Goal: Task Accomplishment & Management: Manage account settings

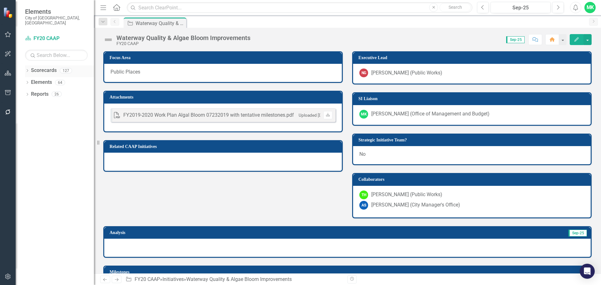
click at [28, 69] on icon "Dropdown" at bounding box center [27, 70] width 4 height 3
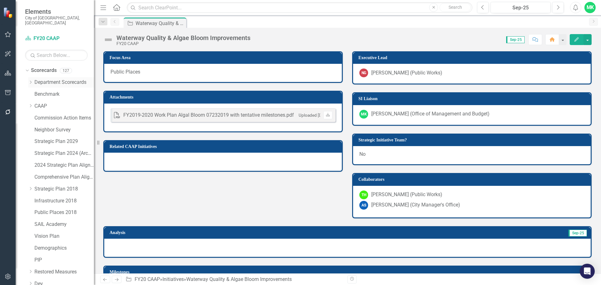
click at [31, 80] on icon "Dropdown" at bounding box center [30, 82] width 5 height 4
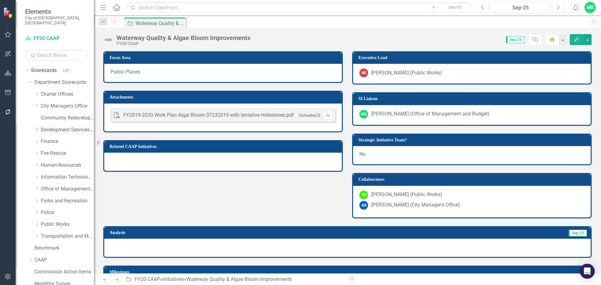
click at [47, 126] on link "Development Services Department" at bounding box center [67, 129] width 53 height 7
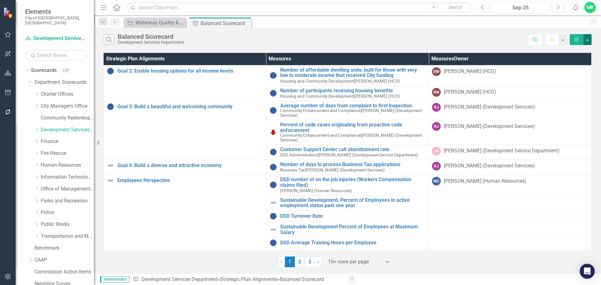
click at [588, 39] on button "button" at bounding box center [587, 39] width 8 height 11
click at [575, 38] on icon "Edit Report" at bounding box center [576, 39] width 6 height 4
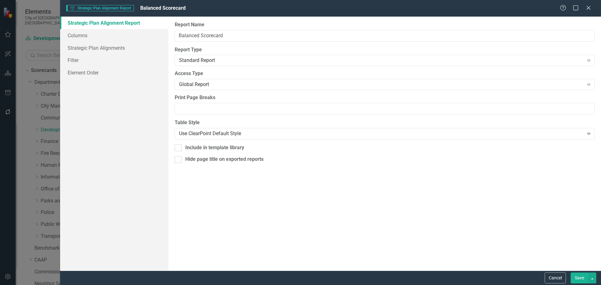
click at [592, 9] on div "Help Maximize Close" at bounding box center [577, 8] width 35 height 7
click at [590, 7] on icon "Close" at bounding box center [588, 8] width 8 height 6
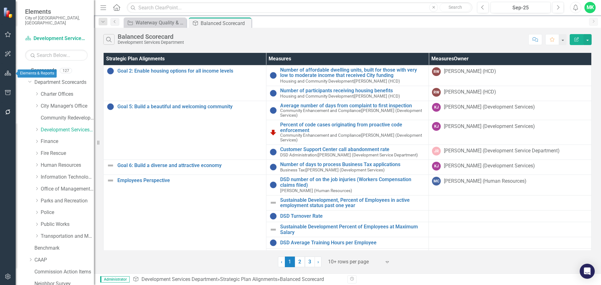
click at [6, 72] on icon "button" at bounding box center [8, 73] width 7 height 5
click at [6, 91] on icon "button" at bounding box center [8, 92] width 7 height 5
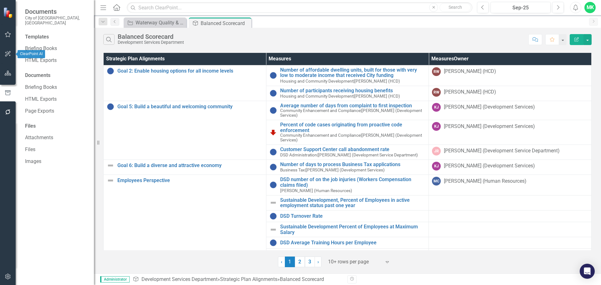
click at [10, 51] on button "button" at bounding box center [8, 54] width 14 height 13
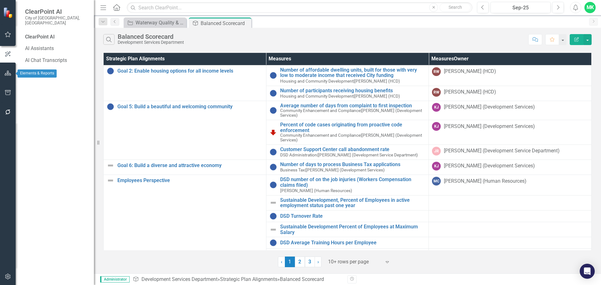
click at [8, 74] on icon "button" at bounding box center [8, 73] width 7 height 5
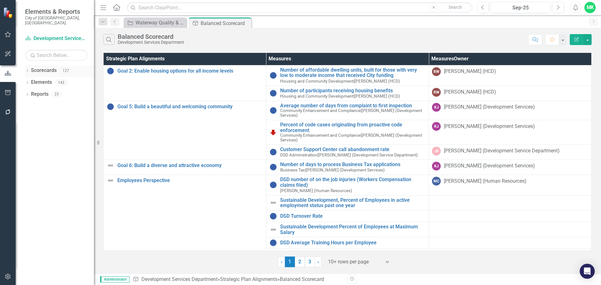
click at [28, 69] on icon at bounding box center [28, 70] width 2 height 3
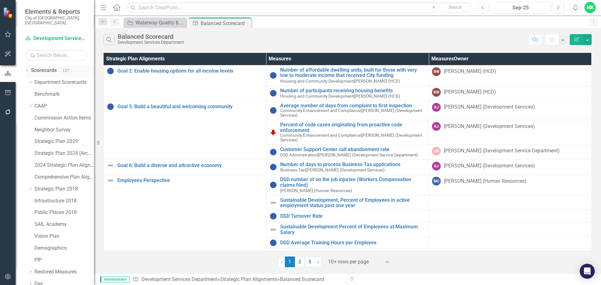
click at [27, 68] on icon "Dropdown" at bounding box center [26, 70] width 3 height 4
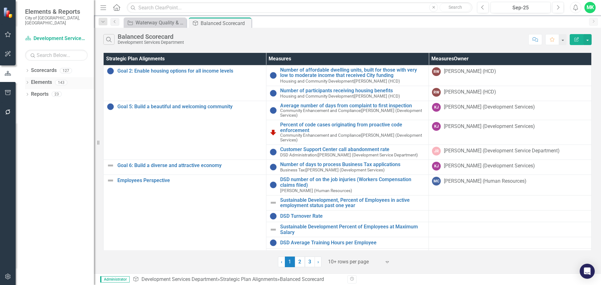
click at [27, 81] on icon "Dropdown" at bounding box center [27, 82] width 4 height 3
click at [28, 69] on div "Dropdown" at bounding box center [27, 71] width 4 height 5
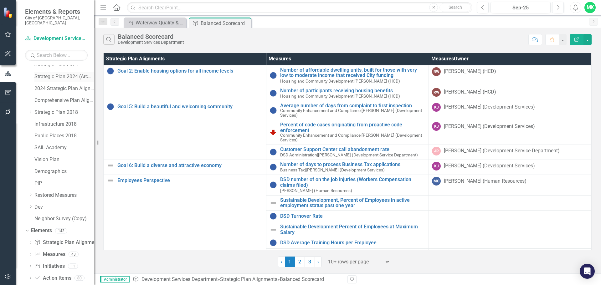
scroll to position [83, 0]
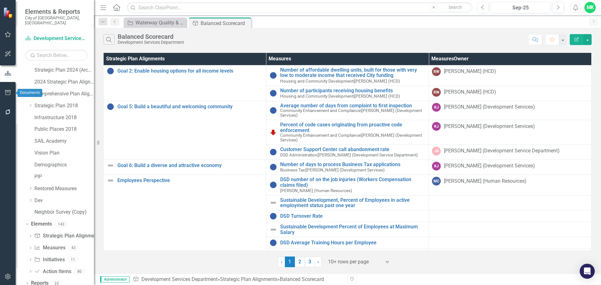
click at [6, 91] on icon "button" at bounding box center [8, 92] width 7 height 5
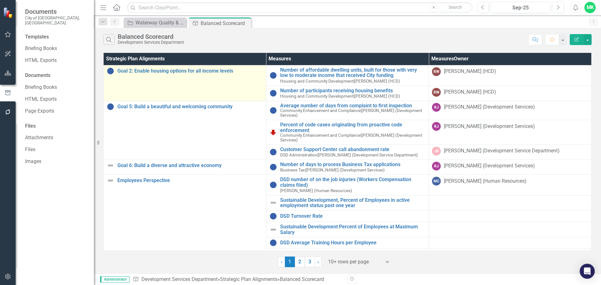
click at [119, 83] on td "Goal 2: Enable housing options for all income levels Link Map View Link Map Edi…" at bounding box center [185, 83] width 163 height 36
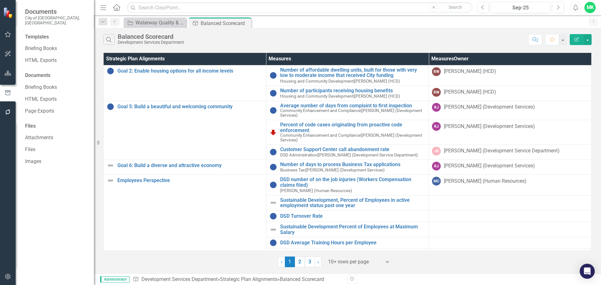
click at [232, 38] on div "Search Balanced Scorecard Development Services Department" at bounding box center [314, 39] width 422 height 11
click at [9, 74] on icon "button" at bounding box center [8, 73] width 7 height 5
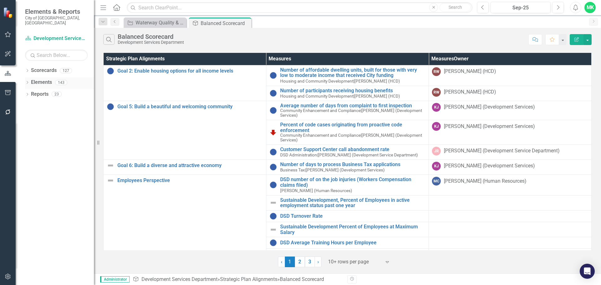
click at [27, 81] on icon "Dropdown" at bounding box center [27, 82] width 4 height 3
click at [32, 93] on icon "Dropdown" at bounding box center [30, 94] width 4 height 3
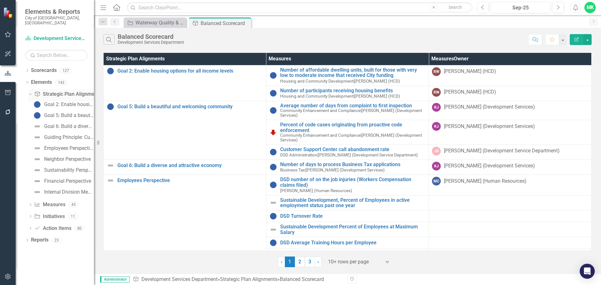
click at [31, 92] on icon "Dropdown" at bounding box center [29, 94] width 3 height 4
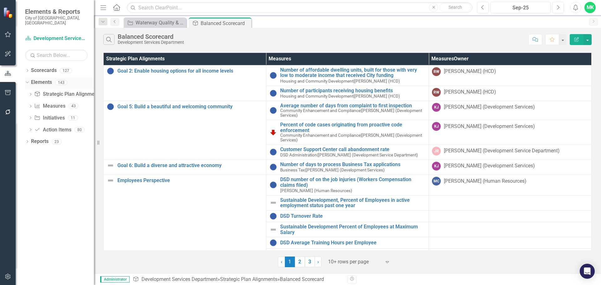
click at [38, 79] on link "Elements" at bounding box center [41, 82] width 21 height 7
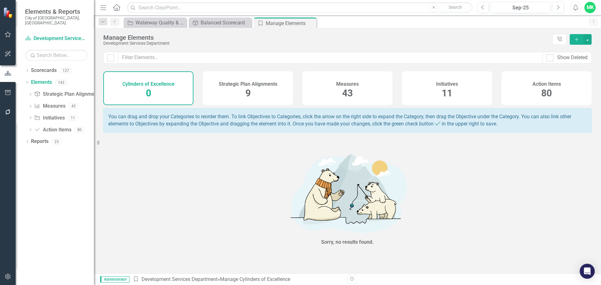
click at [352, 90] on span "43" at bounding box center [347, 93] width 11 height 11
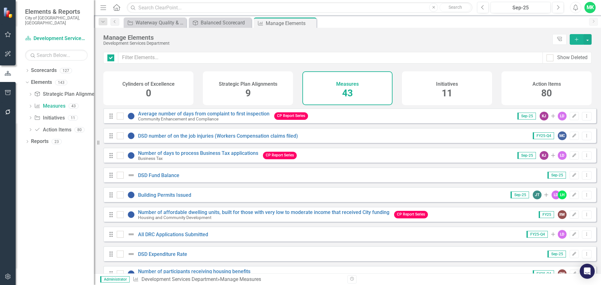
checkbox input "false"
click at [199, 21] on link "Strategic Plan Alignment Balanced Scorecard" at bounding box center [216, 23] width 52 height 8
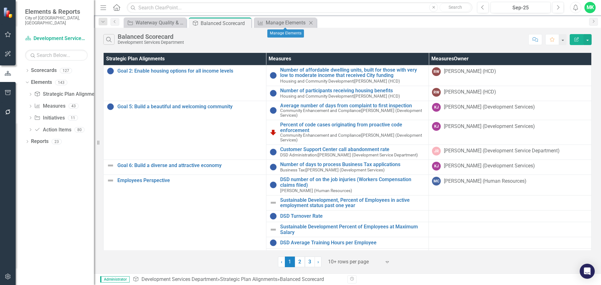
click at [307, 25] on div "Close" at bounding box center [311, 23] width 8 height 8
click at [41, 79] on link "Elements" at bounding box center [41, 82] width 21 height 7
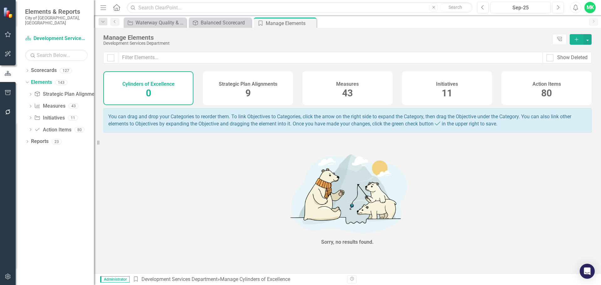
click at [247, 88] on span "9" at bounding box center [247, 93] width 5 height 11
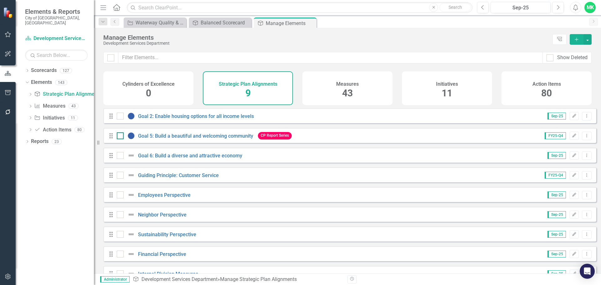
click at [117, 139] on div at bounding box center [120, 135] width 7 height 7
click at [117, 136] on input "checkbox" at bounding box center [119, 134] width 4 height 4
checkbox input "true"
click at [119, 117] on input "checkbox" at bounding box center [119, 115] width 4 height 4
checkbox input "true"
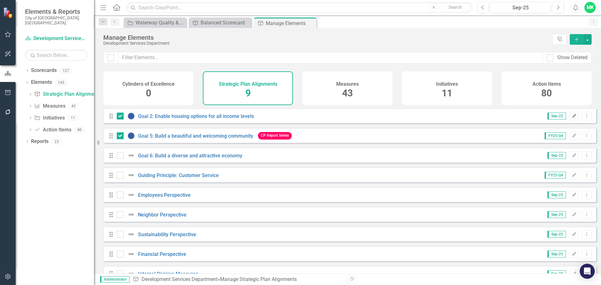
click at [572, 118] on icon "Edit" at bounding box center [574, 116] width 5 height 4
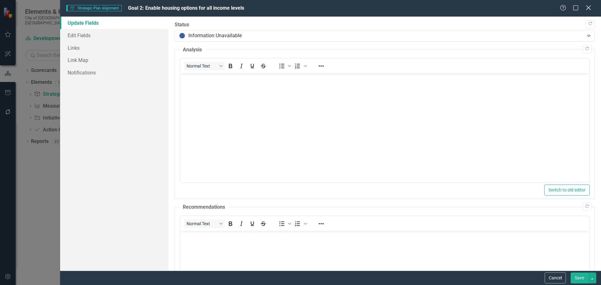
click at [590, 5] on icon "Close" at bounding box center [588, 8] width 8 height 6
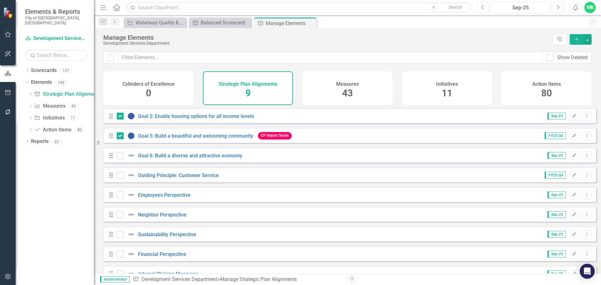
click at [110, 119] on icon "Drag" at bounding box center [111, 116] width 8 height 6
click at [572, 118] on icon "button" at bounding box center [574, 116] width 4 height 4
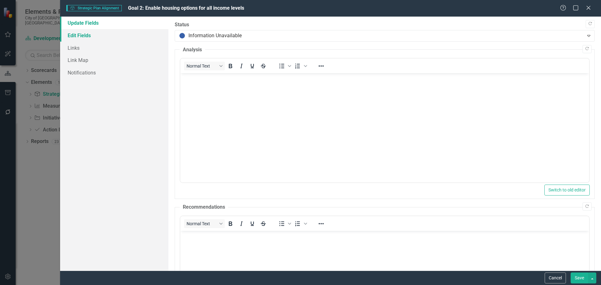
click at [80, 38] on link "Edit Fields" at bounding box center [114, 35] width 108 height 13
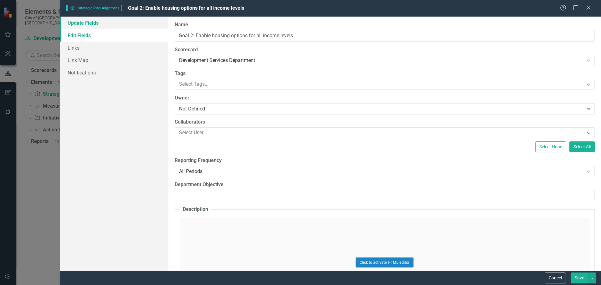
click at [81, 27] on link "Update Fields" at bounding box center [114, 23] width 108 height 13
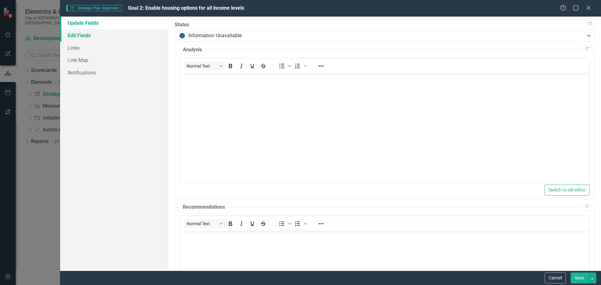
click at [78, 38] on link "Edit Fields" at bounding box center [114, 35] width 108 height 13
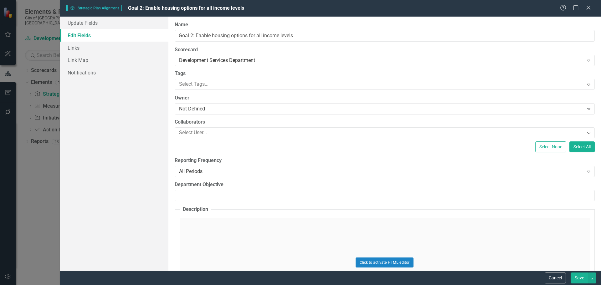
click at [592, 11] on div "Help Maximize Close" at bounding box center [577, 8] width 35 height 7
click at [590, 7] on icon "Close" at bounding box center [588, 8] width 8 height 6
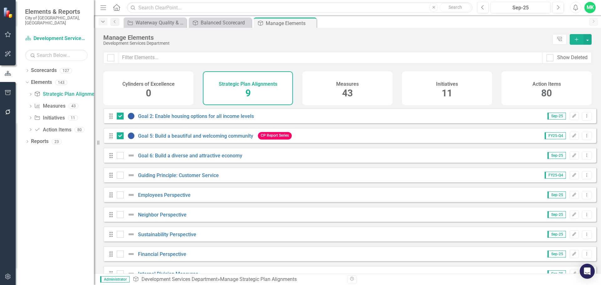
click at [100, 21] on icon "Dropdown" at bounding box center [103, 22] width 6 height 4
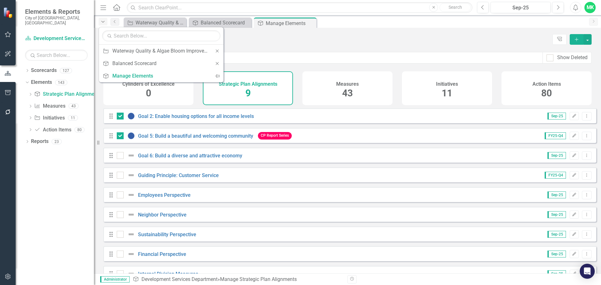
click at [100, 21] on icon "Dropdown" at bounding box center [103, 22] width 6 height 4
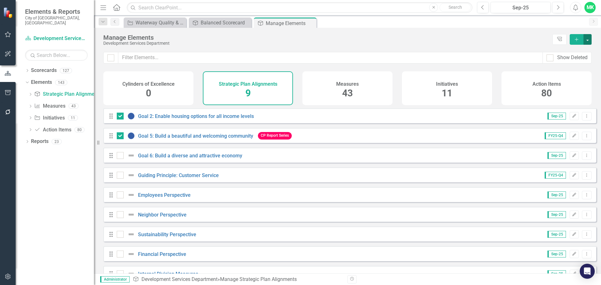
click at [587, 40] on button "button" at bounding box center [587, 39] width 8 height 11
click at [526, 36] on div "Manage Elements" at bounding box center [326, 37] width 446 height 7
click at [557, 40] on icon "Tree Explorer" at bounding box center [559, 39] width 6 height 5
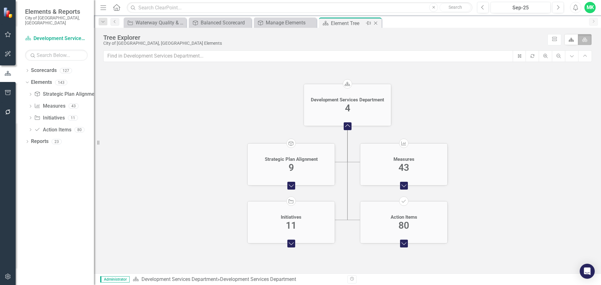
click at [378, 24] on icon "Close" at bounding box center [375, 23] width 6 height 5
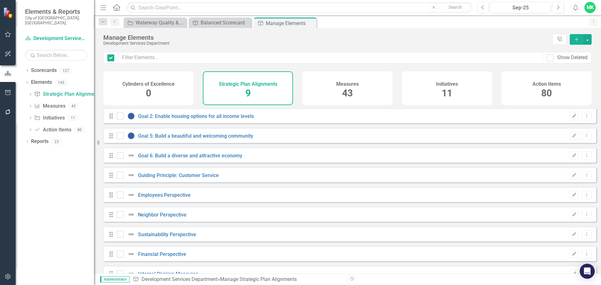
checkbox input "false"
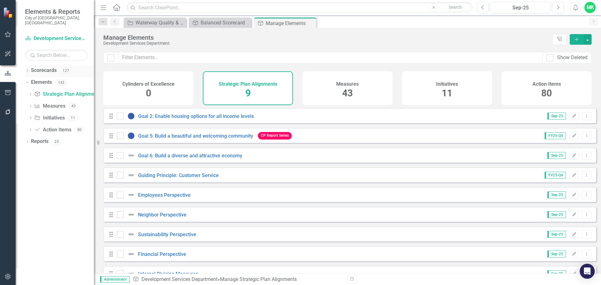
click at [30, 66] on div "Dropdown Scorecards 127" at bounding box center [59, 71] width 69 height 12
click at [27, 69] on icon "Dropdown" at bounding box center [27, 70] width 4 height 3
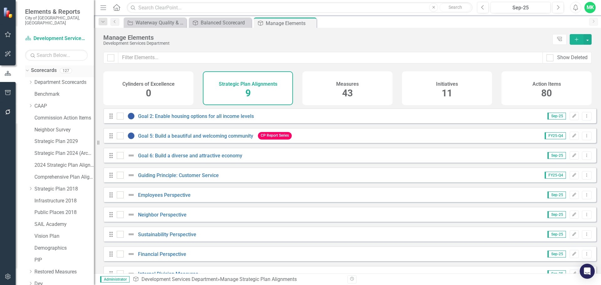
click at [27, 70] on icon at bounding box center [27, 71] width 3 height 2
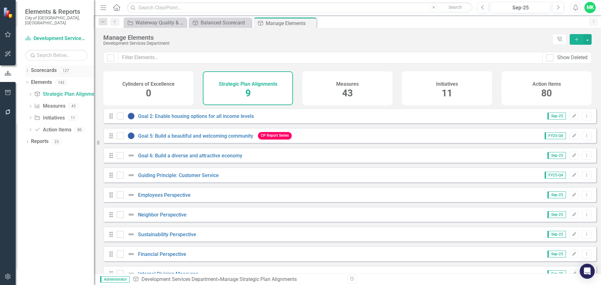
click at [43, 67] on link "Scorecards" at bounding box center [44, 70] width 26 height 7
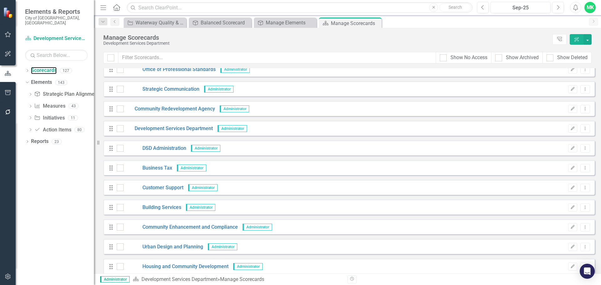
scroll to position [188, 0]
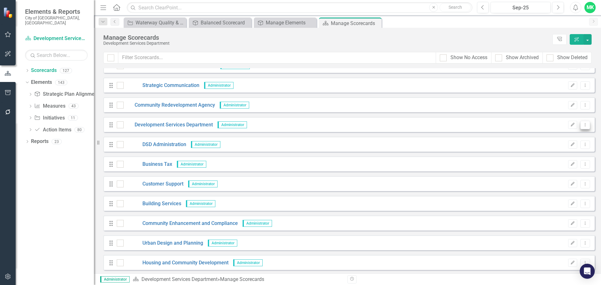
click at [582, 125] on icon "Dropdown Menu" at bounding box center [584, 125] width 5 height 4
click at [568, 147] on link "Copy Duplicate Scorecard" at bounding box center [550, 147] width 69 height 12
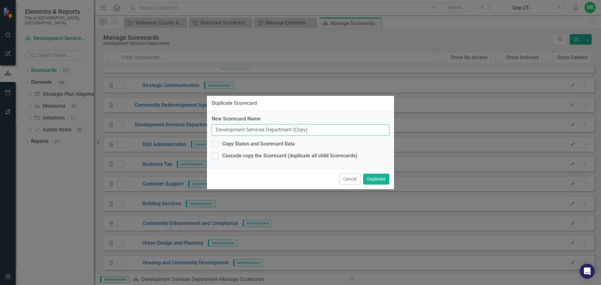
drag, startPoint x: 293, startPoint y: 130, endPoint x: 179, endPoint y: 122, distance: 115.1
click at [179, 122] on div "Duplicate Scorecard New Scorecard Name Development Services Department (Copy) C…" at bounding box center [300, 142] width 601 height 285
click at [264, 130] on input "Development Services Department (Copy)" at bounding box center [300, 130] width 178 height 12
drag, startPoint x: 264, startPoint y: 130, endPoint x: 192, endPoint y: 128, distance: 72.3
click at [193, 128] on div "Duplicate Scorecard New Scorecard Name Development Services Department (Copy) C…" at bounding box center [300, 142] width 601 height 285
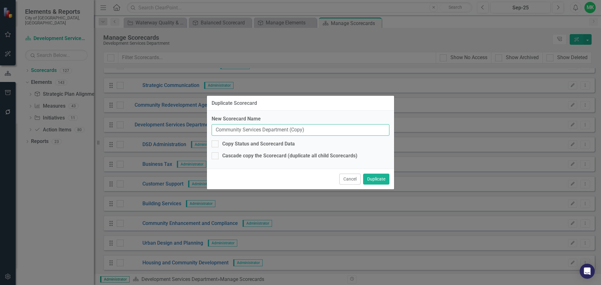
drag, startPoint x: 314, startPoint y: 131, endPoint x: 290, endPoint y: 130, distance: 24.1
click at [290, 130] on input "Community Services Department (Copy)" at bounding box center [300, 130] width 178 height 12
type input "Community Services Department"
click at [215, 157] on div at bounding box center [214, 155] width 7 height 7
click at [215, 156] on input "Cascade copy the Scorecard (duplicate all child Scorecards)" at bounding box center [213, 154] width 4 height 4
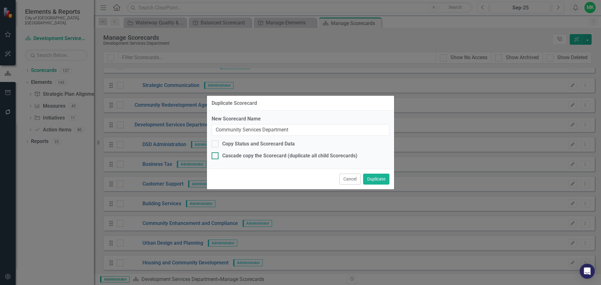
checkbox input "true"
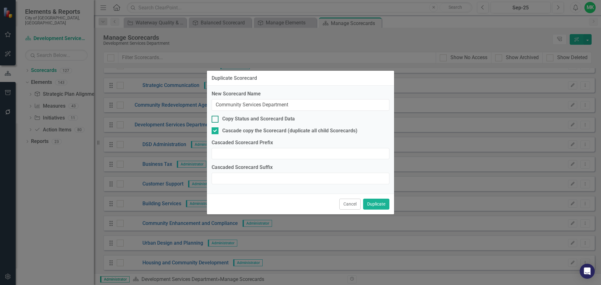
click at [216, 117] on div at bounding box center [214, 119] width 7 height 7
click at [216, 117] on input "Copy Status and Scorecard Data" at bounding box center [213, 118] width 4 height 4
checkbox input "true"
click at [217, 130] on div at bounding box center [214, 130] width 7 height 7
click at [216, 130] on input "Cascade copy the Scorecard (duplicate all child Scorecards)" at bounding box center [213, 129] width 4 height 4
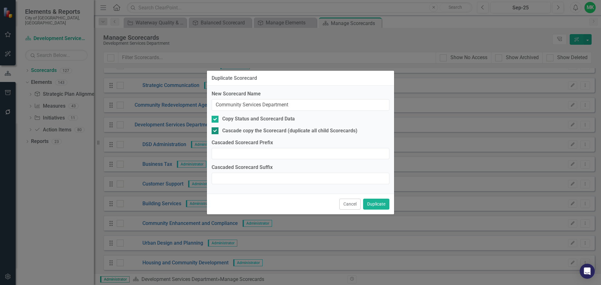
checkbox input "false"
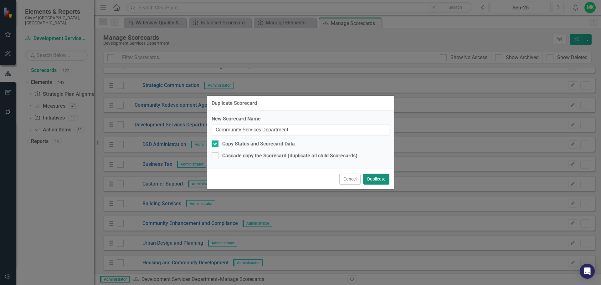
click at [383, 181] on button "Duplicate" at bounding box center [376, 179] width 26 height 11
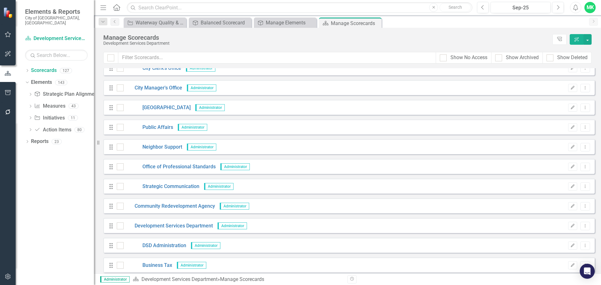
scroll to position [94, 0]
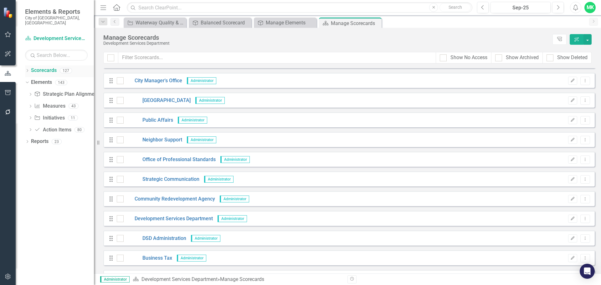
click at [31, 66] on div "Dropdown Scorecards 127" at bounding box center [59, 71] width 69 height 12
click at [27, 69] on icon "Dropdown" at bounding box center [27, 70] width 4 height 3
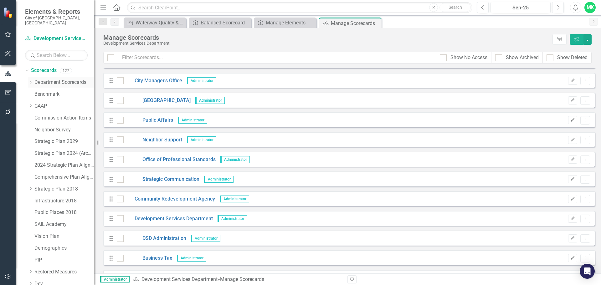
click at [31, 80] on icon "Dropdown" at bounding box center [30, 82] width 5 height 4
click at [32, 80] on icon "Dropdown" at bounding box center [30, 82] width 5 height 4
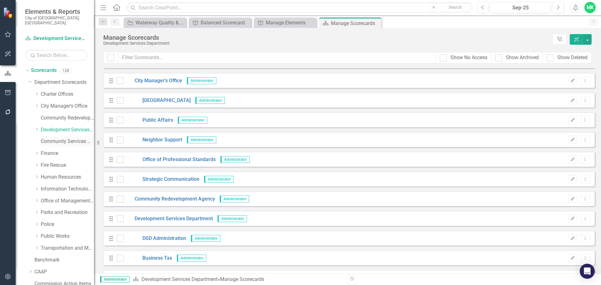
click at [63, 138] on link "Community Services Department" at bounding box center [67, 141] width 53 height 7
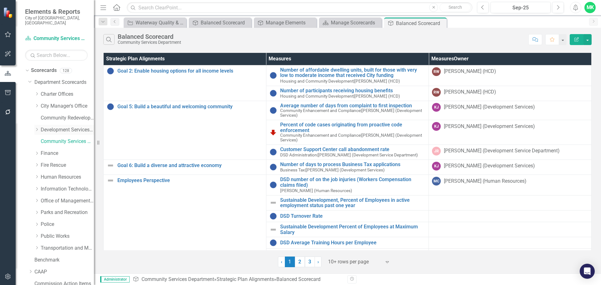
click at [37, 128] on icon "Dropdown" at bounding box center [36, 130] width 5 height 4
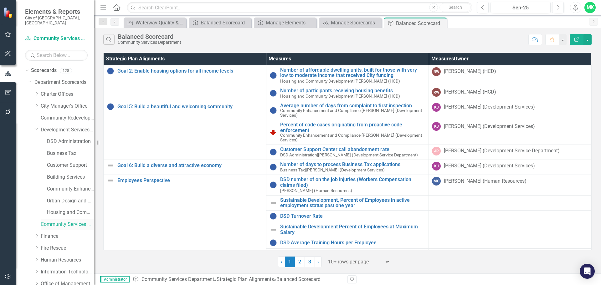
click at [46, 221] on link "Community Services Department" at bounding box center [67, 224] width 53 height 7
click at [288, 23] on div "Manage Elements" at bounding box center [286, 23] width 41 height 8
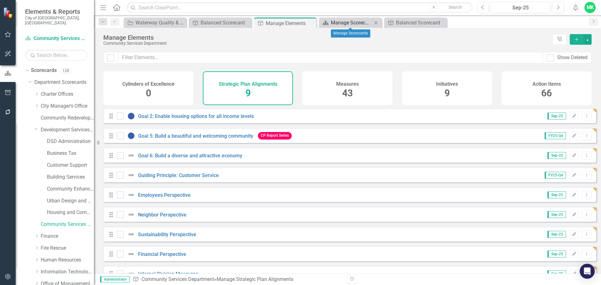
click at [348, 22] on div "Manage Scorecards" at bounding box center [351, 23] width 41 height 8
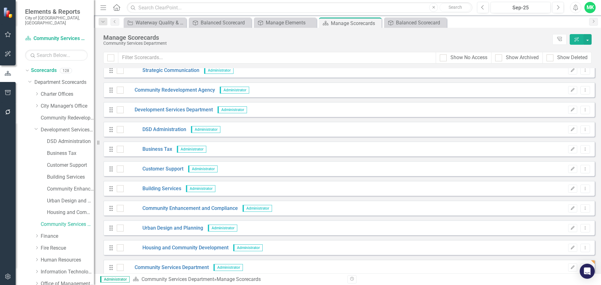
scroll to position [188, 0]
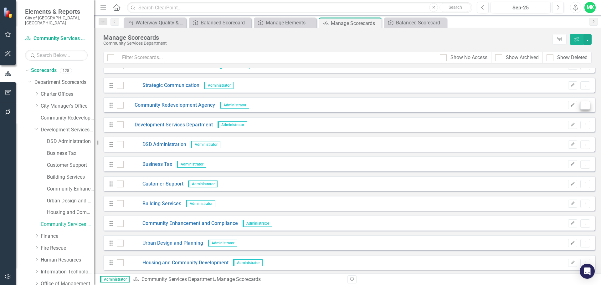
click at [582, 104] on icon "Dropdown Menu" at bounding box center [584, 105] width 5 height 4
click at [279, 110] on div "Drag Community Redevelopment Agency Administrator Edit Dropdown Menu" at bounding box center [348, 104] width 491 height 15
click at [170, 107] on link "Community Redevelopment Agency" at bounding box center [169, 105] width 91 height 7
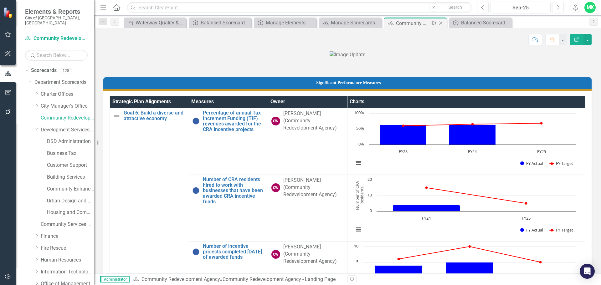
click at [440, 23] on icon "Close" at bounding box center [440, 23] width 6 height 5
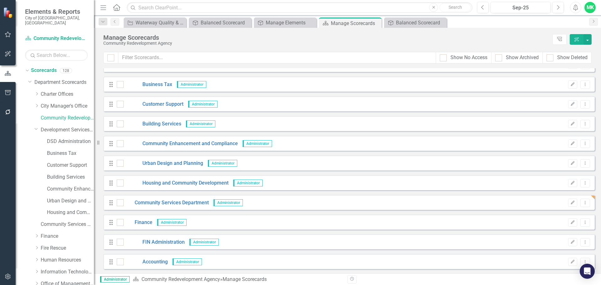
scroll to position [282, 0]
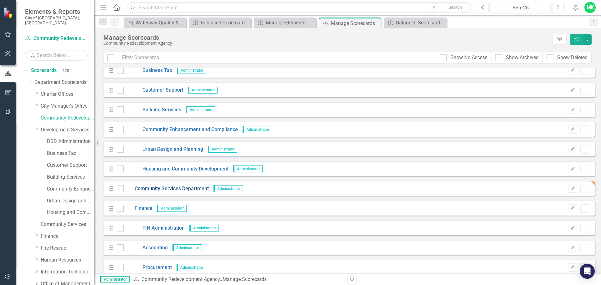
click at [165, 187] on link "Community Services Department" at bounding box center [166, 188] width 85 height 7
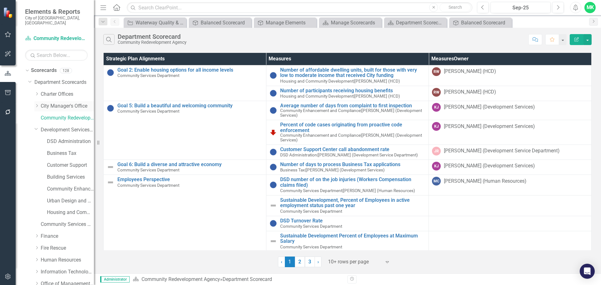
click at [37, 104] on icon "Dropdown" at bounding box center [36, 106] width 5 height 4
click at [60, 138] on link "Neighbor Support" at bounding box center [70, 141] width 47 height 7
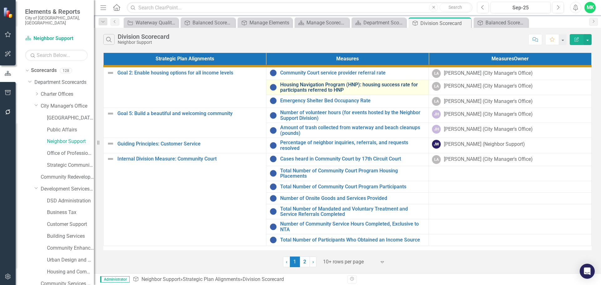
click at [311, 89] on link "Housing Navigation Program (HNP): housing success rate for participants referre…" at bounding box center [352, 87] width 145 height 11
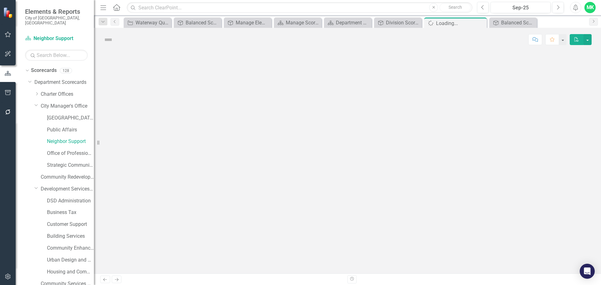
click at [311, 89] on div at bounding box center [347, 162] width 507 height 222
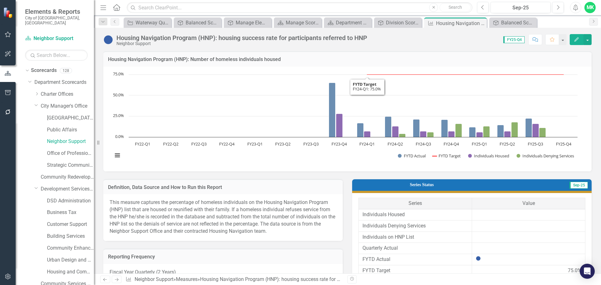
click at [575, 39] on icon "Edit" at bounding box center [576, 39] width 6 height 4
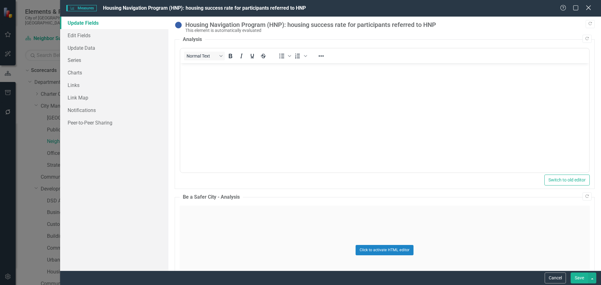
click at [590, 8] on icon "Close" at bounding box center [588, 8] width 8 height 6
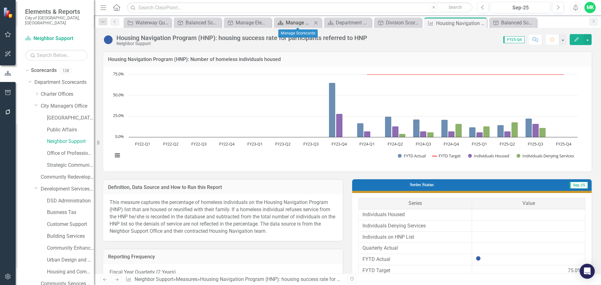
click at [294, 22] on div "Manage Scorecards" at bounding box center [299, 23] width 26 height 8
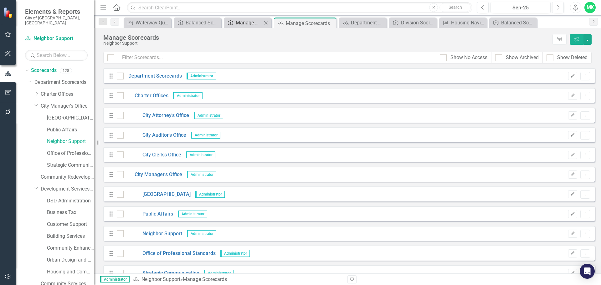
click at [245, 22] on div "Manage Elements" at bounding box center [249, 23] width 26 height 8
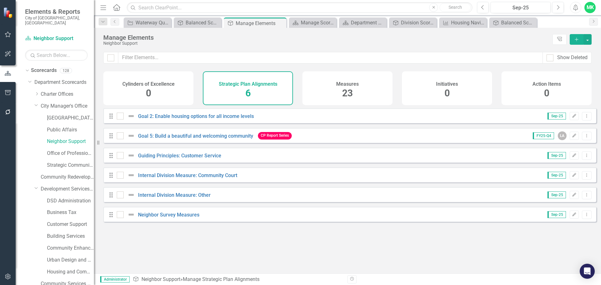
click at [337, 87] on h4 "Measures" at bounding box center [347, 84] width 23 height 6
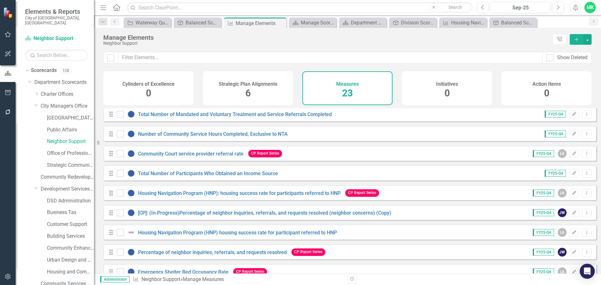
scroll to position [293, 0]
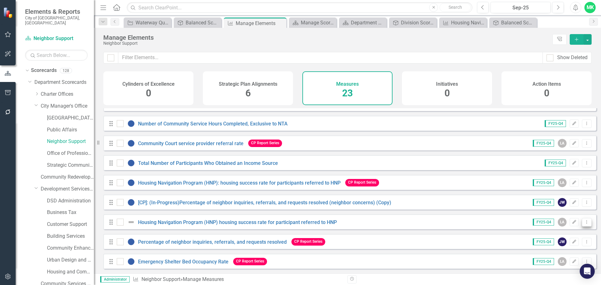
click at [584, 222] on icon "Dropdown Menu" at bounding box center [586, 222] width 5 height 4
click at [560, 256] on link "Copy Duplicate Measures" at bounding box center [556, 256] width 59 height 12
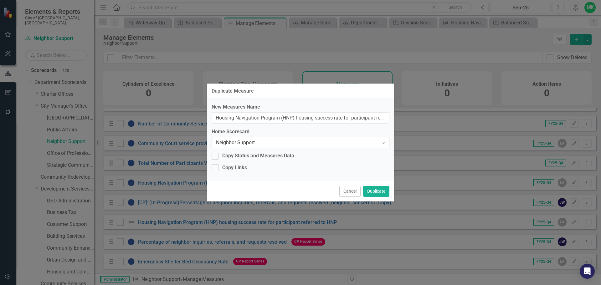
click at [246, 142] on div "Neighbor Support" at bounding box center [297, 142] width 162 height 7
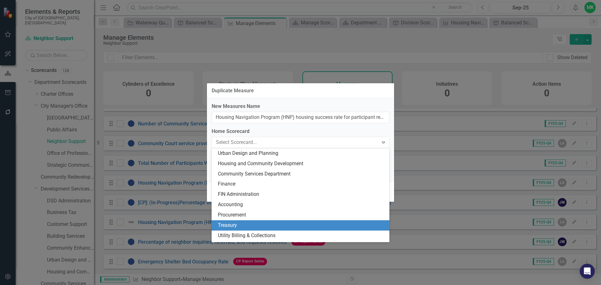
scroll to position [176, 0]
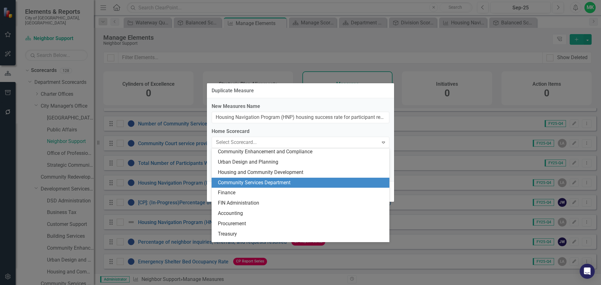
click at [244, 183] on div "Community Services Department" at bounding box center [302, 182] width 168 height 7
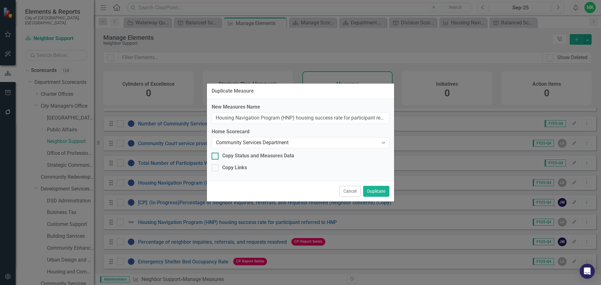
click at [216, 154] on div at bounding box center [214, 156] width 7 height 7
click at [216, 154] on input "Copy Status and Measures Data" at bounding box center [213, 155] width 4 height 4
checkbox input "true"
click at [380, 190] on button "Duplicate" at bounding box center [376, 191] width 26 height 11
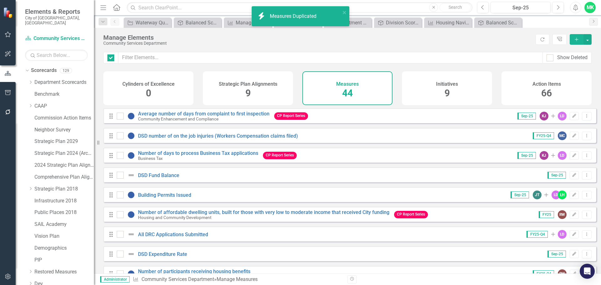
checkbox input "false"
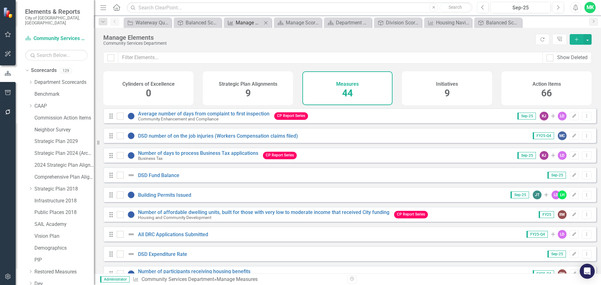
click at [248, 20] on div "Manage Elements" at bounding box center [249, 23] width 26 height 8
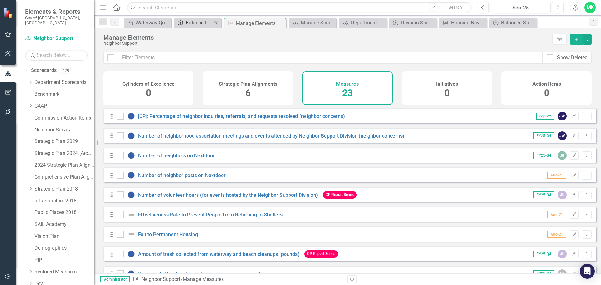
click at [194, 20] on div "Balanced Scorecard" at bounding box center [198, 23] width 26 height 8
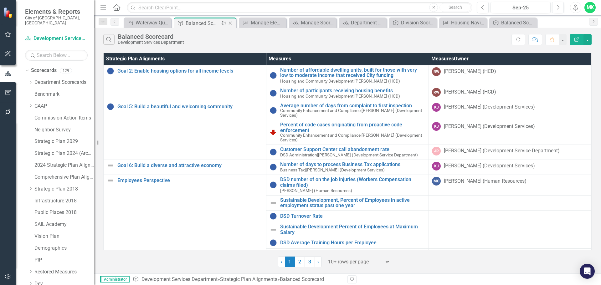
click at [229, 22] on icon "Close" at bounding box center [230, 23] width 6 height 5
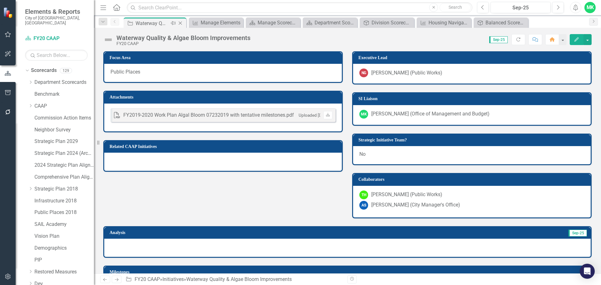
click at [180, 21] on icon "Close" at bounding box center [180, 23] width 6 height 5
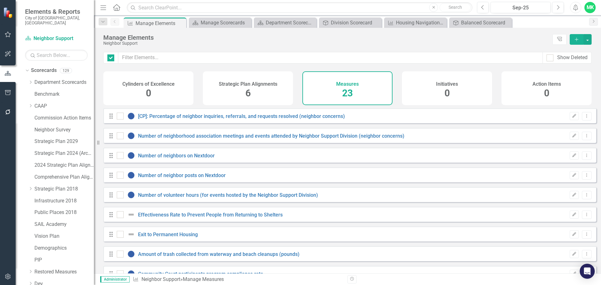
checkbox input "false"
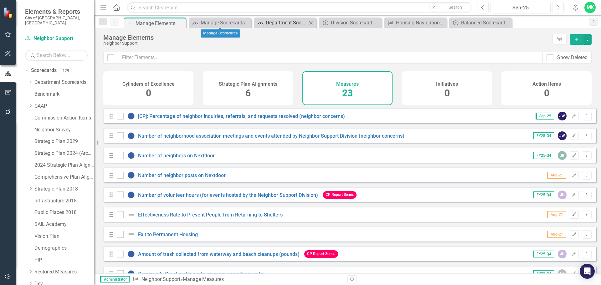
click at [289, 22] on div "Department Scorecard" at bounding box center [286, 23] width 41 height 8
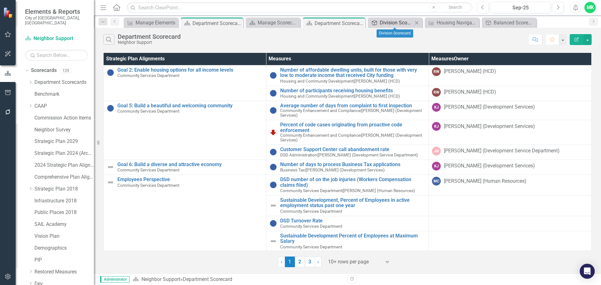
click at [393, 22] on div "Division Scorecard" at bounding box center [395, 23] width 33 height 8
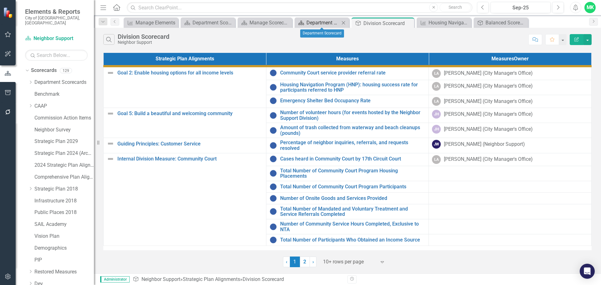
click at [312, 24] on div "Department Scorecard" at bounding box center [322, 23] width 33 height 8
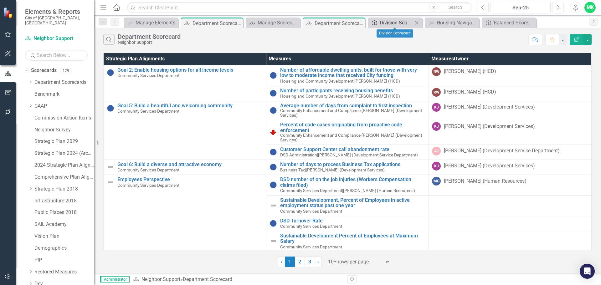
click at [390, 23] on div "Division Scorecard" at bounding box center [395, 23] width 33 height 8
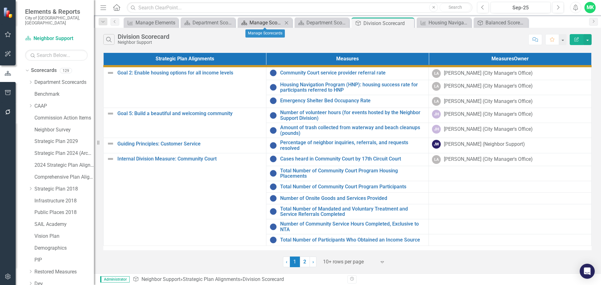
click at [273, 23] on div "Manage Scorecards" at bounding box center [265, 23] width 33 height 8
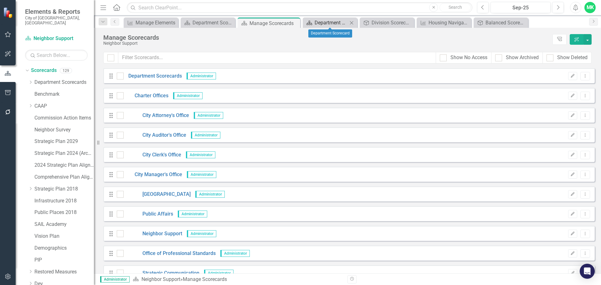
click at [322, 22] on div "Department Scorecard" at bounding box center [330, 23] width 33 height 8
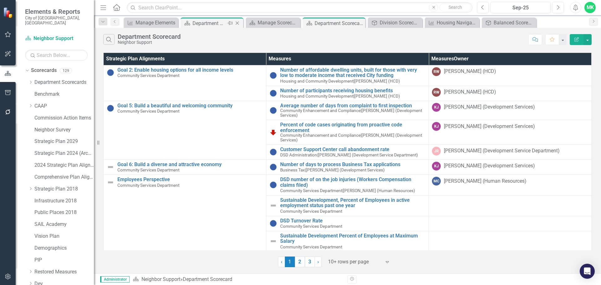
click at [220, 23] on div "Department Scorecard" at bounding box center [208, 23] width 33 height 8
click at [214, 20] on div "Department Scorecard" at bounding box center [208, 23] width 33 height 8
click at [409, 23] on div "Division Scorecard" at bounding box center [395, 23] width 33 height 8
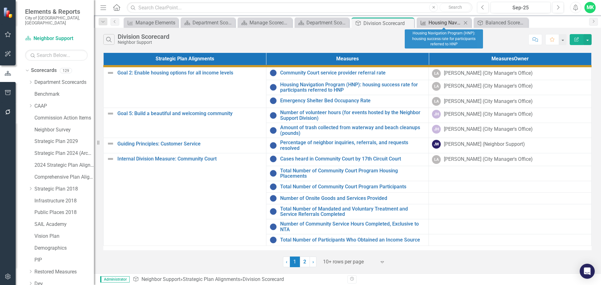
click at [436, 22] on div "Housing Navigation Program (HNP): housing success rate for participants referre…" at bounding box center [444, 23] width 33 height 8
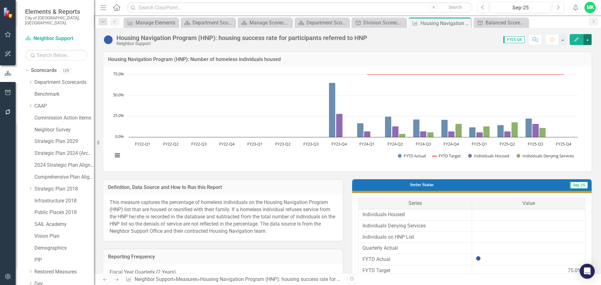
click at [585, 40] on button "button" at bounding box center [587, 39] width 8 height 11
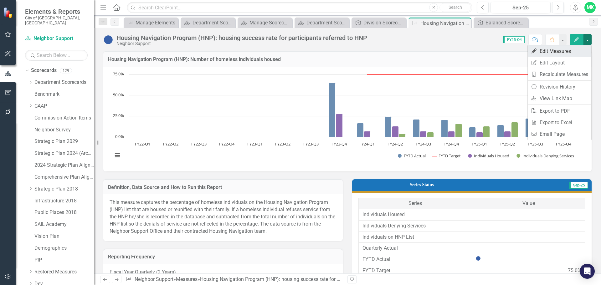
click at [550, 50] on link "Edit Edit Measures" at bounding box center [559, 51] width 64 height 12
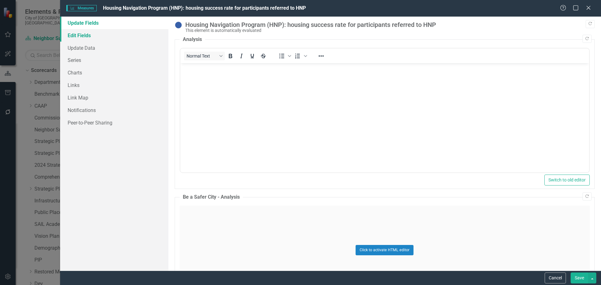
click at [89, 36] on link "Edit Fields" at bounding box center [114, 35] width 108 height 13
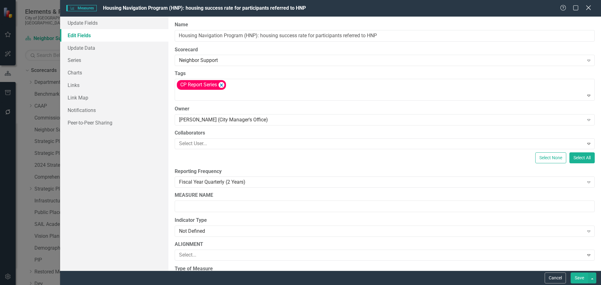
click at [588, 6] on icon "Close" at bounding box center [588, 8] width 8 height 6
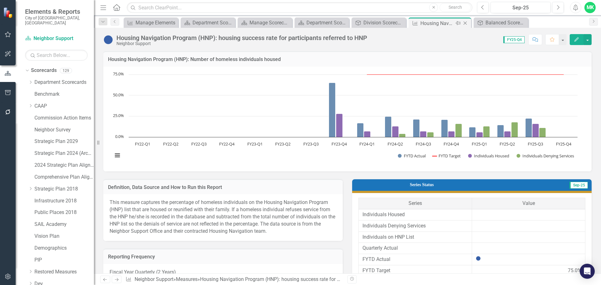
click at [466, 23] on icon "Close" at bounding box center [465, 23] width 6 height 5
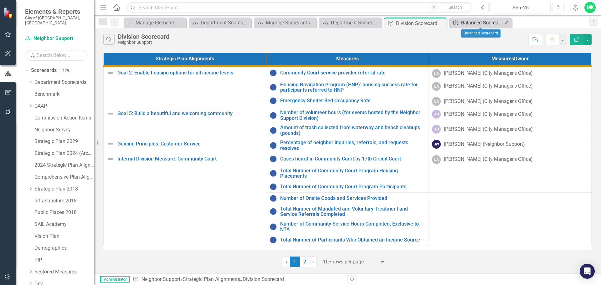
click at [472, 22] on div "Balanced Scorecard" at bounding box center [481, 23] width 41 height 8
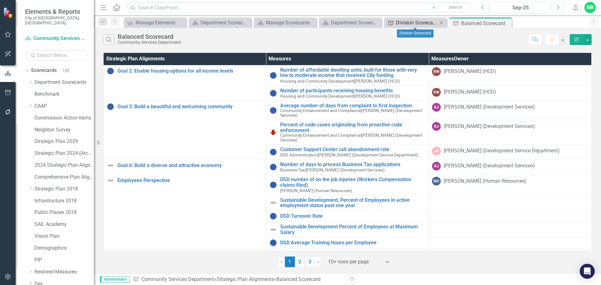
click at [426, 22] on div "Division Scorecard" at bounding box center [416, 23] width 41 height 8
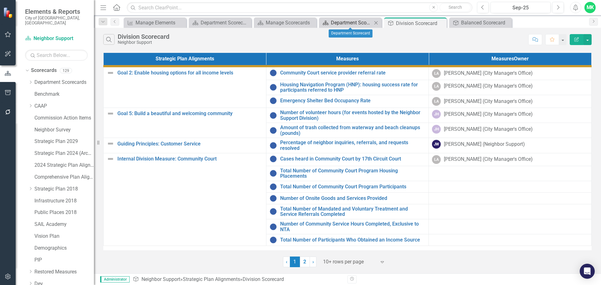
click at [356, 21] on div "Department Scorecard" at bounding box center [351, 23] width 41 height 8
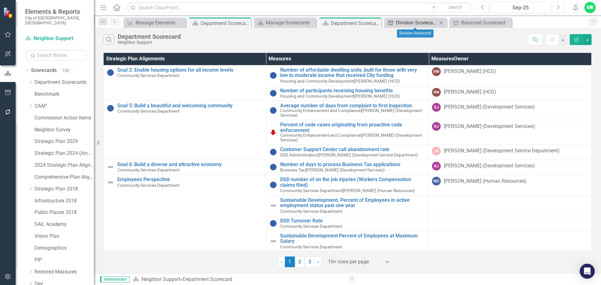
click at [404, 23] on div "Division Scorecard" at bounding box center [416, 23] width 41 height 8
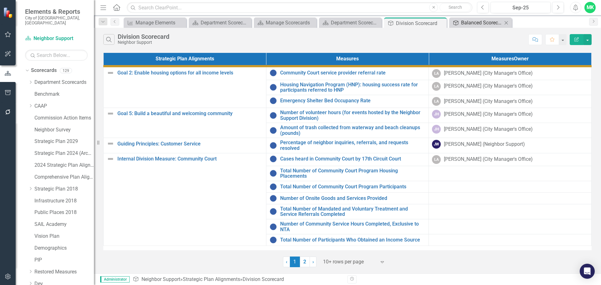
click at [471, 23] on div "Balanced Scorecard" at bounding box center [481, 23] width 41 height 8
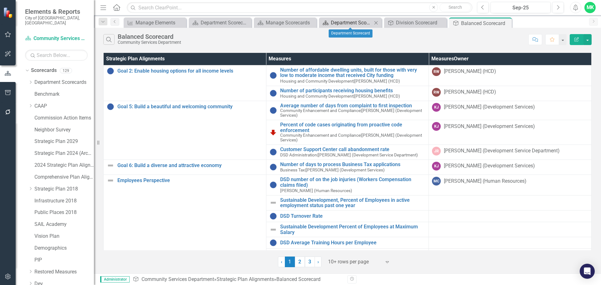
click at [357, 21] on div "Department Scorecard" at bounding box center [351, 23] width 41 height 8
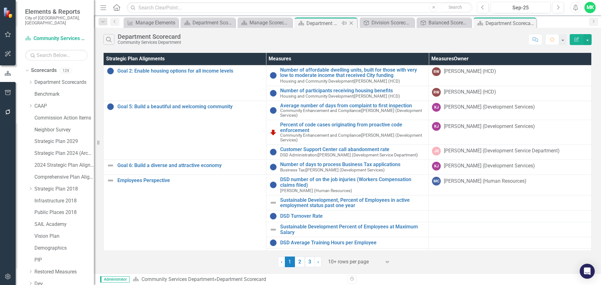
click at [334, 23] on div "Department Scorecard" at bounding box center [322, 23] width 33 height 8
click at [489, 24] on div "Department Scorecard" at bounding box center [501, 23] width 33 height 8
click at [349, 23] on icon "Close" at bounding box center [351, 23] width 6 height 5
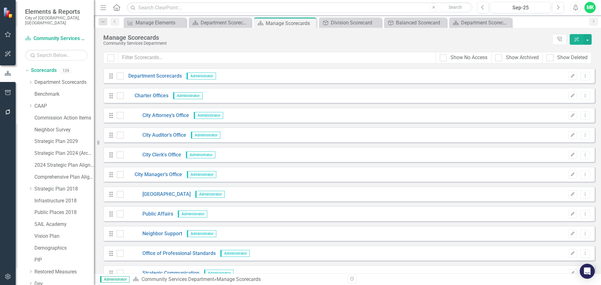
click at [300, 37] on div "Manage Scorecards" at bounding box center [326, 37] width 446 height 7
click at [346, 21] on div "Division Scorecard" at bounding box center [351, 23] width 41 height 8
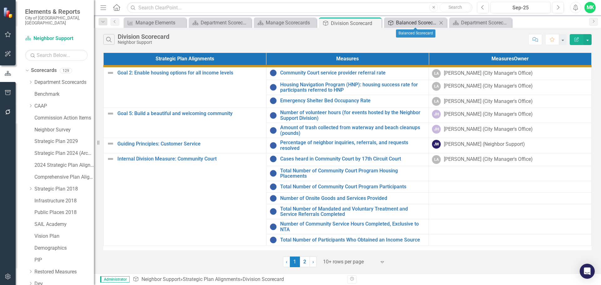
click at [406, 22] on div "Balanced Scorecard" at bounding box center [416, 23] width 41 height 8
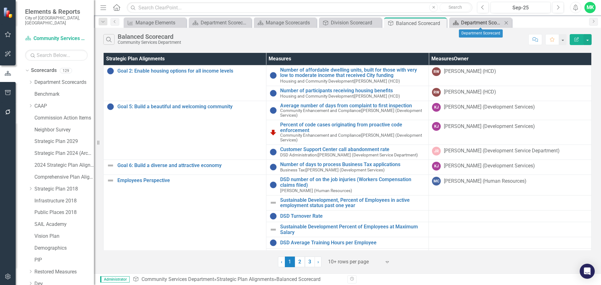
click at [469, 23] on div "Department Scorecard" at bounding box center [481, 23] width 41 height 8
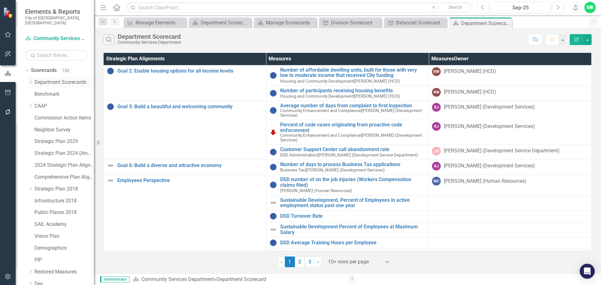
drag, startPoint x: 32, startPoint y: 77, endPoint x: 37, endPoint y: 81, distance: 6.4
click at [32, 80] on icon "Dropdown" at bounding box center [30, 82] width 5 height 4
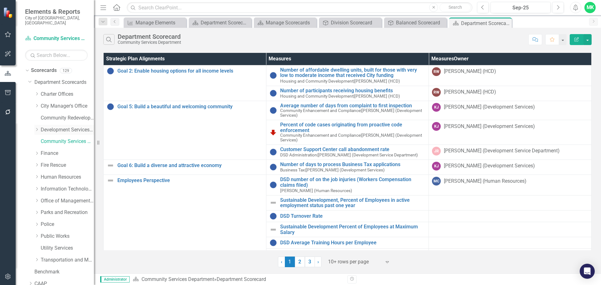
click at [48, 126] on link "Development Services Department" at bounding box center [67, 129] width 53 height 7
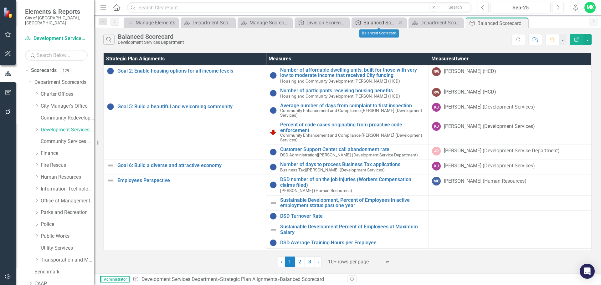
click at [390, 22] on div "Balanced Scorecard" at bounding box center [379, 23] width 33 height 8
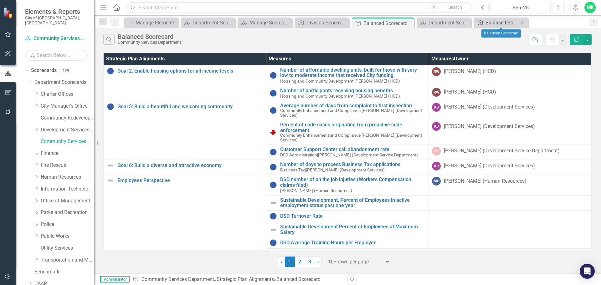
click at [496, 21] on div "Balanced Scorecard" at bounding box center [501, 23] width 33 height 8
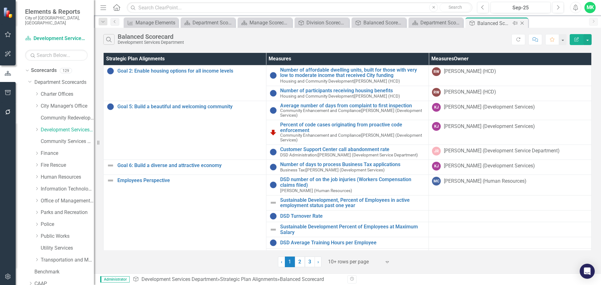
click at [525, 21] on icon "Close" at bounding box center [522, 23] width 6 height 5
click at [474, 21] on div "Department Scorecard" at bounding box center [477, 23] width 33 height 8
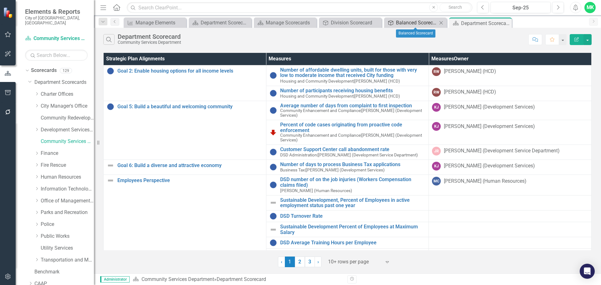
click at [419, 23] on div "Balanced Scorecard" at bounding box center [416, 23] width 41 height 8
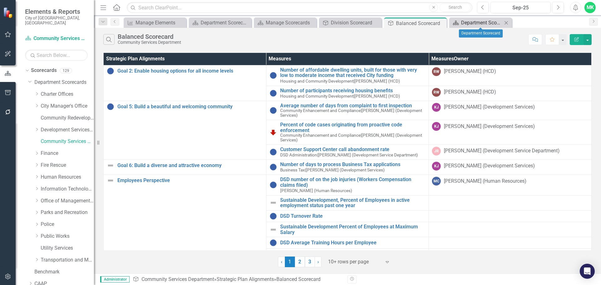
click at [475, 23] on div "Department Scorecard" at bounding box center [481, 23] width 41 height 8
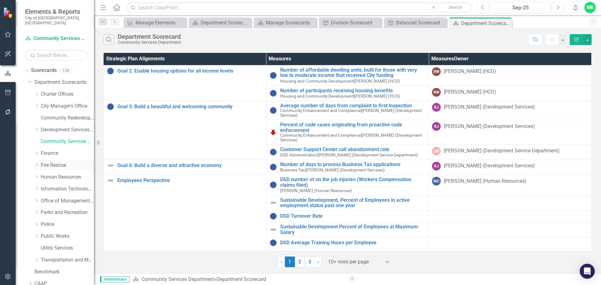
click at [50, 162] on link "Fire Rescue" at bounding box center [67, 165] width 53 height 7
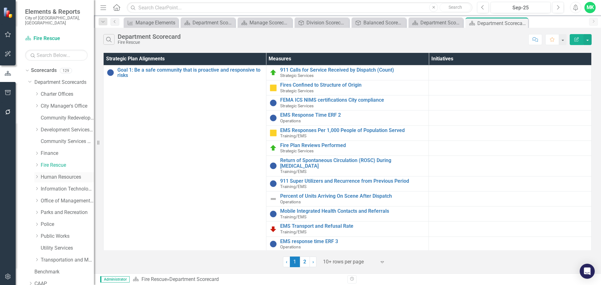
click at [50, 174] on link "Human Resources" at bounding box center [67, 177] width 53 height 7
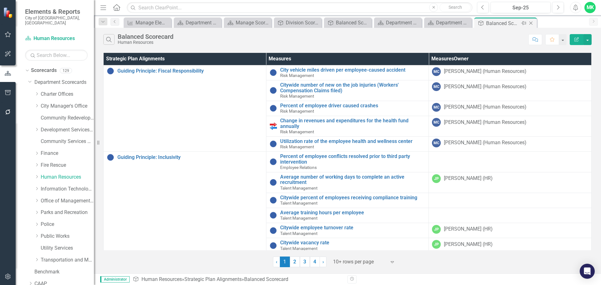
click at [531, 22] on icon "Close" at bounding box center [530, 23] width 6 height 5
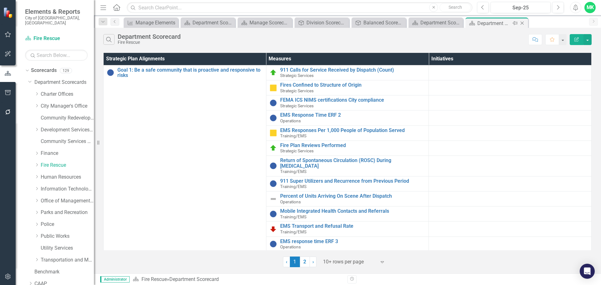
click at [522, 22] on icon "Close" at bounding box center [522, 23] width 6 height 5
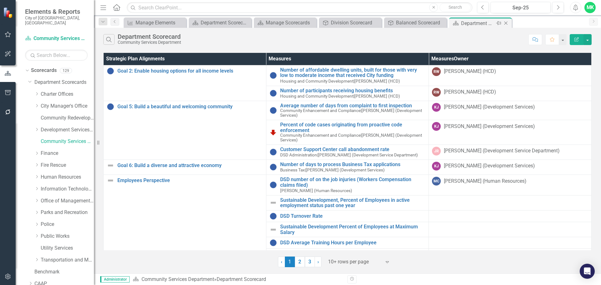
click at [505, 21] on icon "Close" at bounding box center [505, 23] width 6 height 5
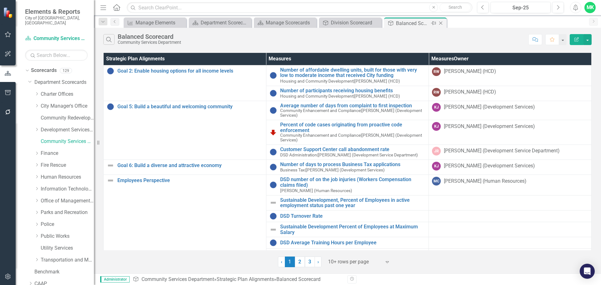
click at [440, 23] on icon "Close" at bounding box center [440, 23] width 6 height 5
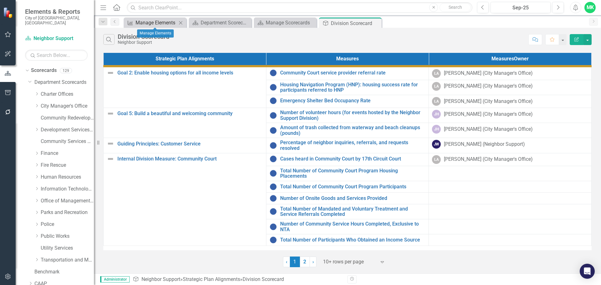
click at [157, 24] on div "Manage Elements" at bounding box center [155, 23] width 41 height 8
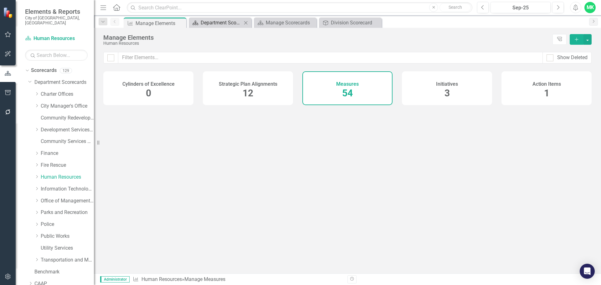
click at [208, 21] on div "Department Scorecard" at bounding box center [221, 23] width 41 height 8
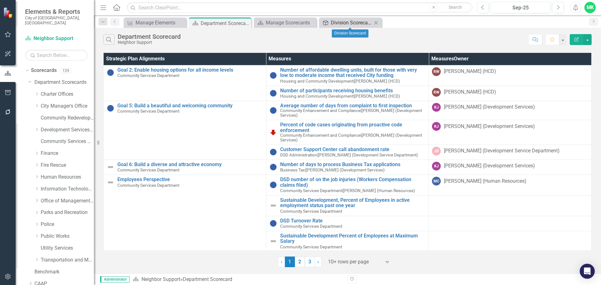
click at [354, 22] on div "Division Scorecard" at bounding box center [351, 23] width 41 height 8
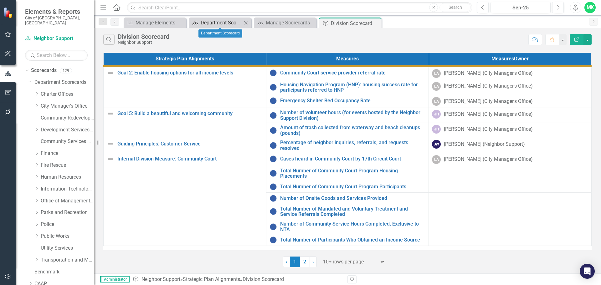
click at [235, 24] on div "Department Scorecard" at bounding box center [221, 23] width 41 height 8
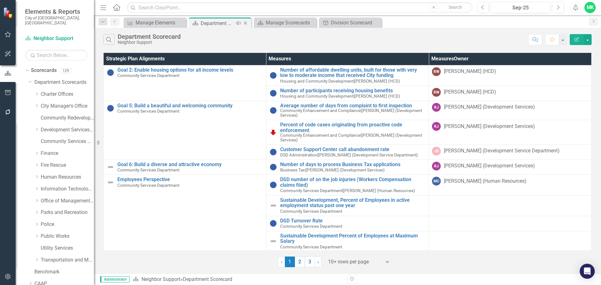
click at [246, 24] on icon "Close" at bounding box center [245, 23] width 6 height 5
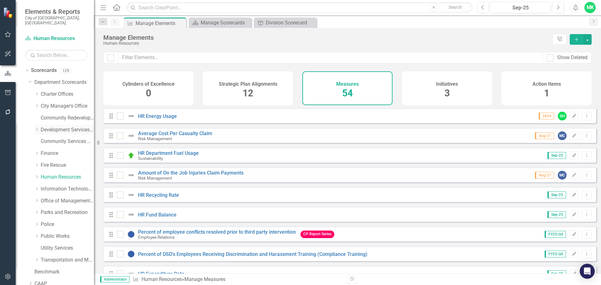
click at [58, 126] on link "Development Services Department" at bounding box center [67, 129] width 53 height 7
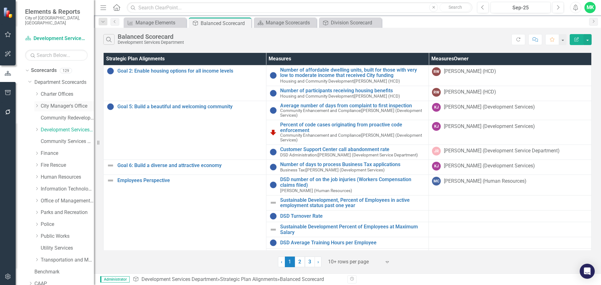
click at [35, 101] on div "Dropdown City Manager's Office" at bounding box center [63, 106] width 59 height 10
click at [37, 104] on icon at bounding box center [37, 105] width 2 height 3
click at [58, 138] on link "Neighbor Support" at bounding box center [70, 141] width 47 height 7
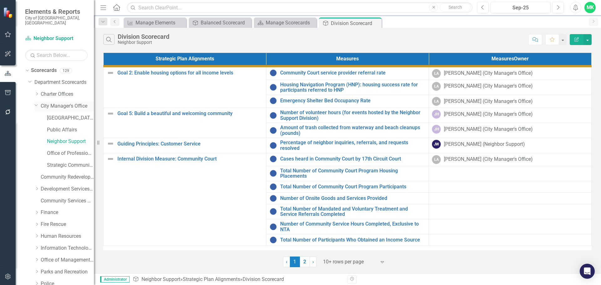
click at [61, 103] on link "City Manager's Office" at bounding box center [67, 106] width 53 height 7
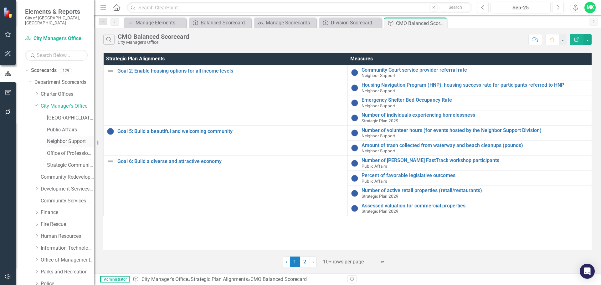
click at [62, 138] on link "Neighbor Support" at bounding box center [70, 141] width 47 height 7
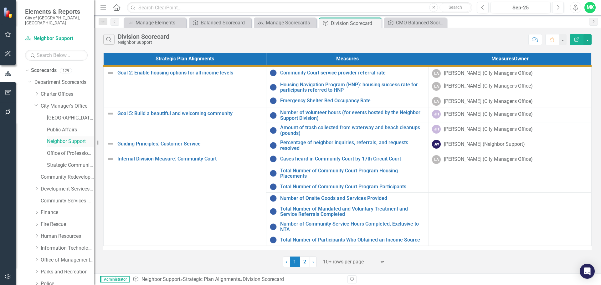
click at [86, 138] on link "Neighbor Support" at bounding box center [70, 141] width 47 height 7
click at [46, 103] on link "City Manager's Office" at bounding box center [67, 106] width 53 height 7
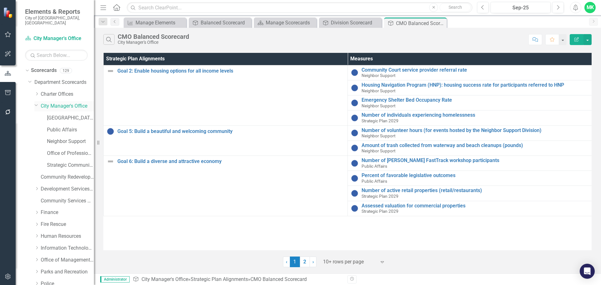
click at [35, 103] on icon "Dropdown" at bounding box center [36, 105] width 4 height 5
click at [35, 104] on icon "Dropdown" at bounding box center [36, 106] width 5 height 4
click at [35, 103] on icon "Dropdown" at bounding box center [36, 105] width 4 height 5
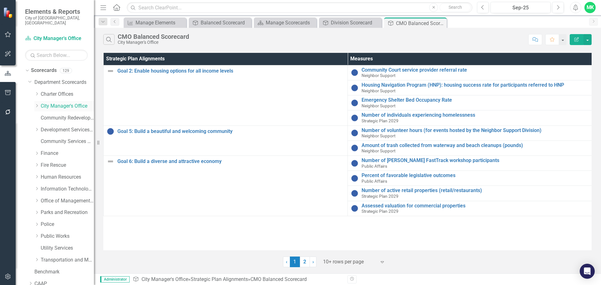
click at [51, 103] on link "City Manager's Office" at bounding box center [67, 106] width 53 height 7
click at [284, 19] on div "Manage Scorecards" at bounding box center [286, 23] width 41 height 8
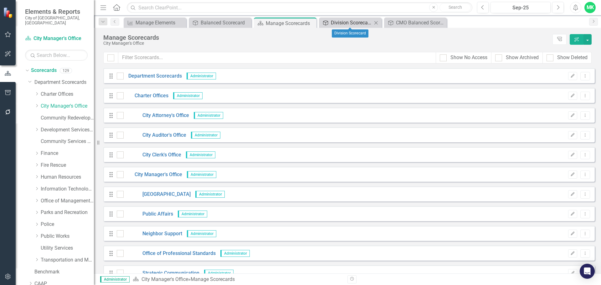
click at [345, 22] on div "Division Scorecard" at bounding box center [351, 23] width 41 height 8
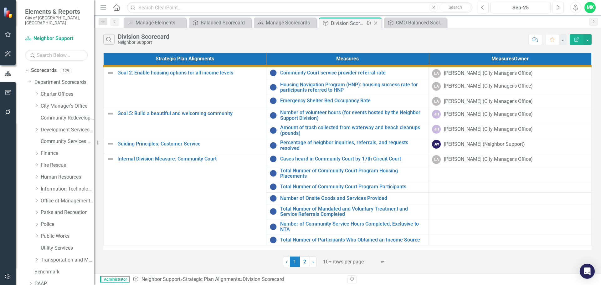
click at [375, 22] on icon "Close" at bounding box center [375, 23] width 6 height 5
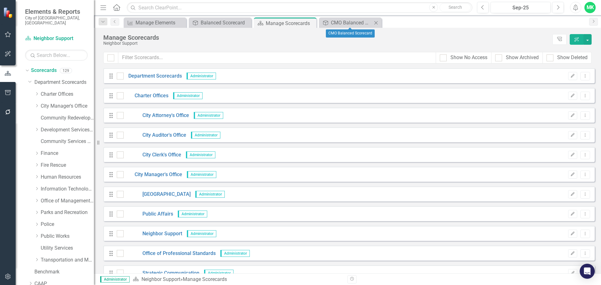
click at [376, 23] on icon "Close" at bounding box center [376, 22] width 6 height 5
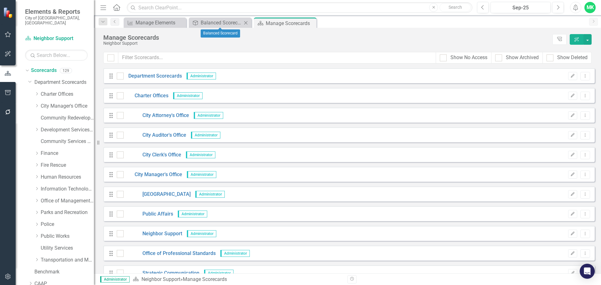
click at [243, 21] on icon "Close" at bounding box center [245, 22] width 6 height 5
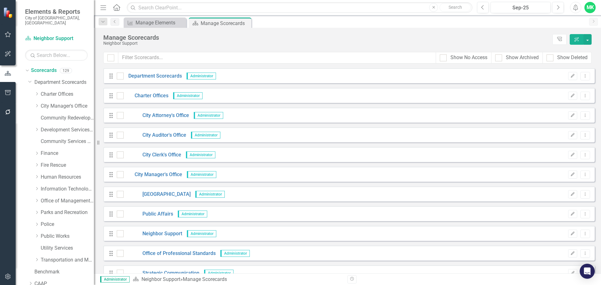
click at [0, 0] on icon "Close" at bounding box center [0, 0] width 0 height 0
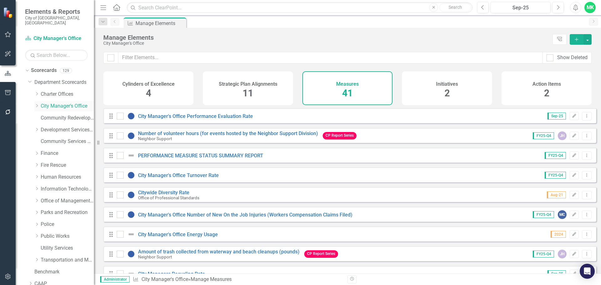
click at [35, 104] on div "Dropdown" at bounding box center [36, 106] width 5 height 5
click at [57, 138] on link "Neighbor Support" at bounding box center [70, 141] width 47 height 7
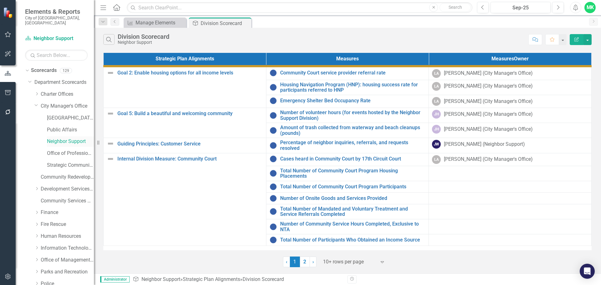
click at [64, 138] on link "Neighbor Support" at bounding box center [70, 141] width 47 height 7
click at [44, 103] on link "City Manager's Office" at bounding box center [67, 106] width 53 height 7
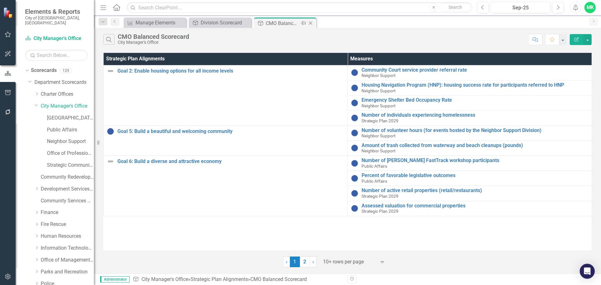
click at [312, 23] on icon "Close" at bounding box center [310, 23] width 6 height 5
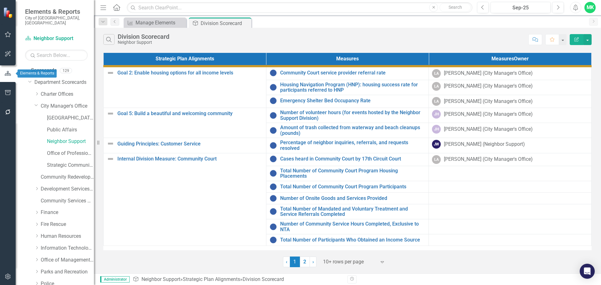
click at [2, 68] on div at bounding box center [8, 73] width 16 height 19
click at [4, 71] on icon "button" at bounding box center [7, 74] width 7 height 6
click at [22, 93] on div "Dropdown Scorecards 129 Dropdown Department Scorecards Dropdown Charter Offices…" at bounding box center [55, 175] width 78 height 220
click at [28, 68] on icon "Dropdown" at bounding box center [26, 70] width 3 height 4
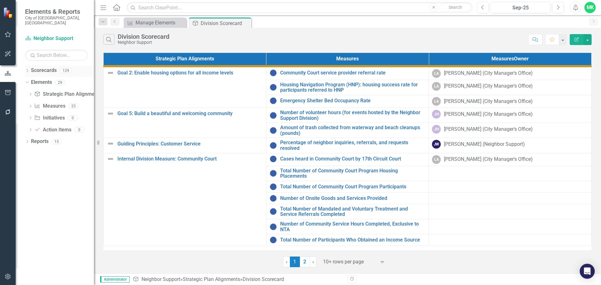
click at [44, 67] on link "Scorecards" at bounding box center [44, 70] width 26 height 7
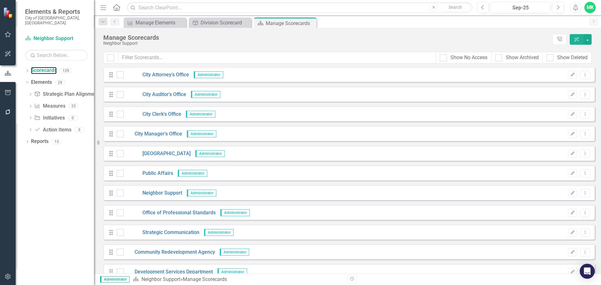
scroll to position [31, 0]
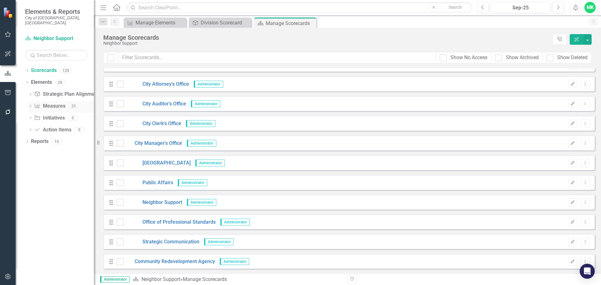
click at [54, 103] on link "Measures Measures" at bounding box center [49, 106] width 31 height 7
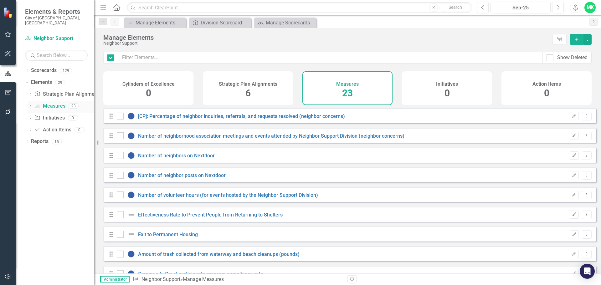
checkbox input "false"
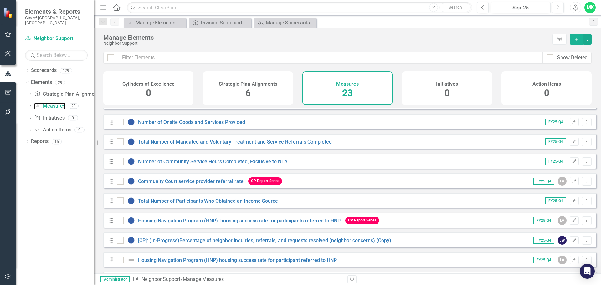
scroll to position [282, 0]
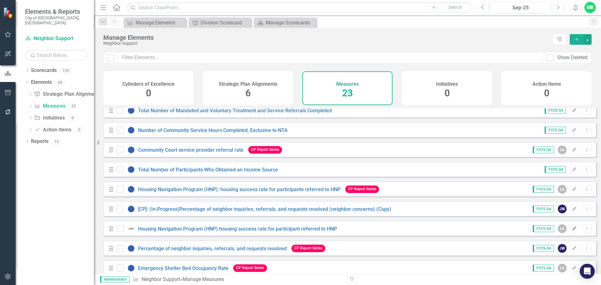
click at [572, 231] on icon "Edit" at bounding box center [574, 229] width 5 height 4
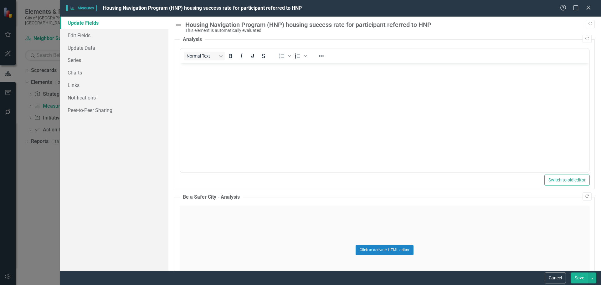
scroll to position [0, 0]
click at [69, 31] on link "Edit Fields" at bounding box center [114, 35] width 108 height 13
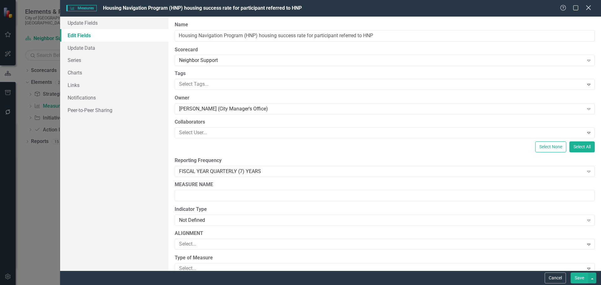
click at [589, 8] on icon "Close" at bounding box center [588, 8] width 8 height 6
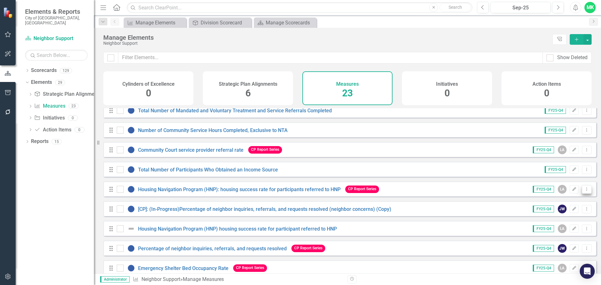
click at [586, 191] on icon at bounding box center [586, 188] width 1 height 3
click at [564, 225] on link "Copy Duplicate Measures" at bounding box center [556, 228] width 59 height 12
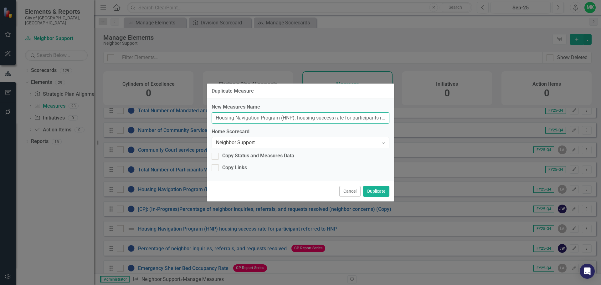
click at [214, 118] on input "Housing Navigation Program (HNP): housing success rate for participants referre…" at bounding box center [300, 118] width 178 height 12
click at [216, 116] on input "Housing Navigation Program (HNP): housing success rate for participants referre…" at bounding box center [300, 118] width 178 height 12
type input "CSD Housing Navigation Program (HNP): housing success rate for participants ref…"
click at [384, 144] on icon "Expand" at bounding box center [383, 142] width 6 height 5
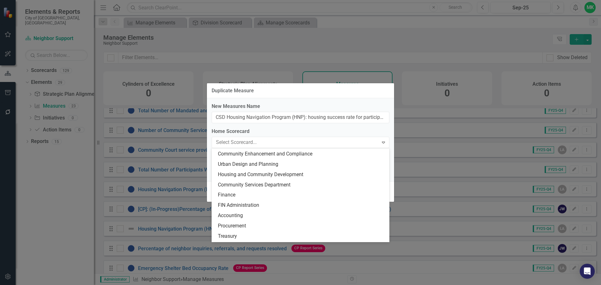
scroll to position [176, 0]
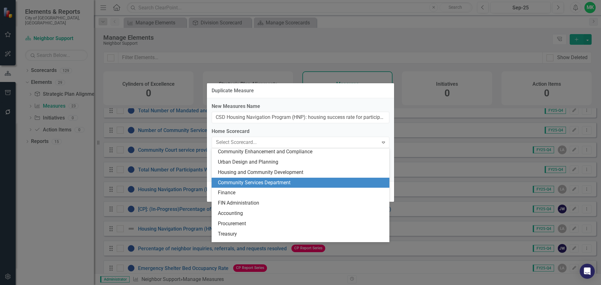
click at [247, 182] on div "Community Services Department" at bounding box center [302, 182] width 168 height 7
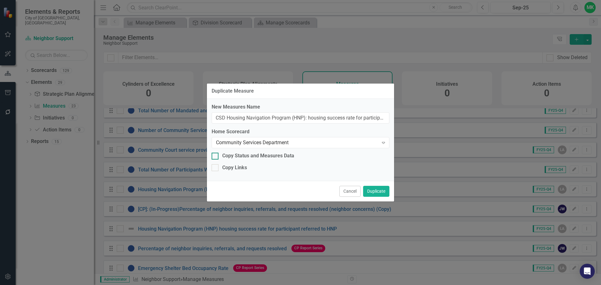
click at [214, 156] on input "Copy Status and Measures Data" at bounding box center [213, 155] width 4 height 4
checkbox input "true"
click at [217, 168] on div at bounding box center [214, 167] width 7 height 7
click at [216, 168] on input "Copy Links" at bounding box center [213, 166] width 4 height 4
checkbox input "true"
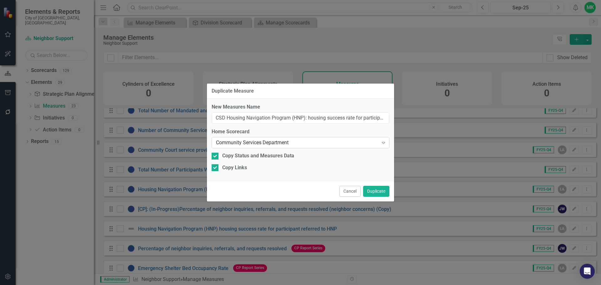
click at [308, 141] on div "Community Services Department" at bounding box center [297, 142] width 162 height 7
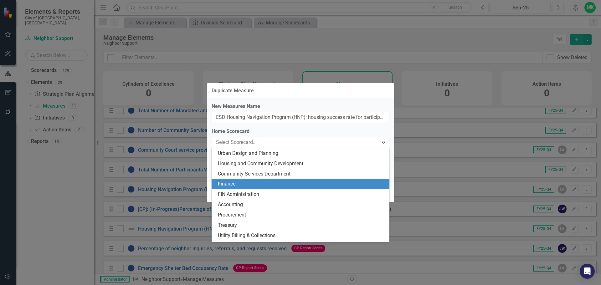
scroll to position [174, 0]
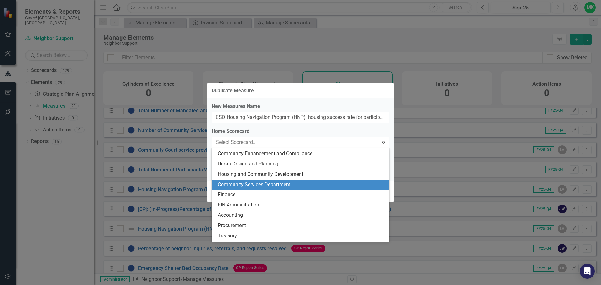
click at [303, 182] on div "Community Services Department" at bounding box center [302, 184] width 168 height 7
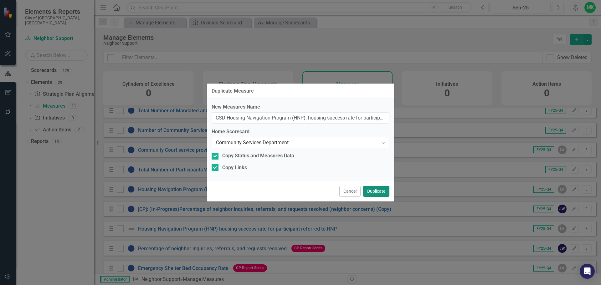
click at [374, 192] on button "Duplicate" at bounding box center [376, 191] width 26 height 11
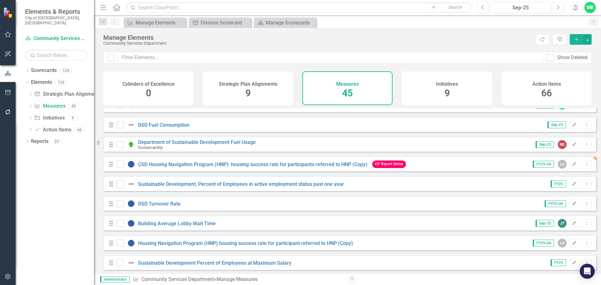
scroll to position [313, 0]
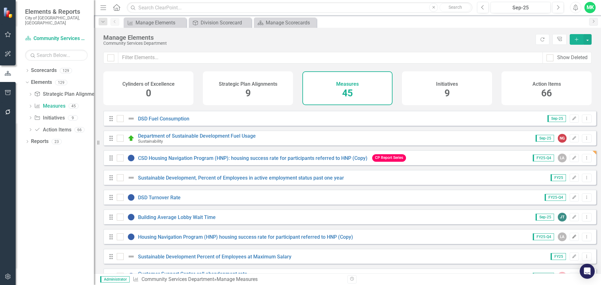
click at [572, 239] on icon "Edit" at bounding box center [574, 237] width 5 height 4
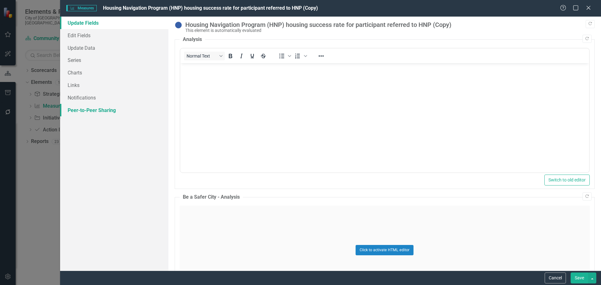
scroll to position [0, 0]
click at [73, 35] on link "Edit Fields" at bounding box center [114, 35] width 108 height 13
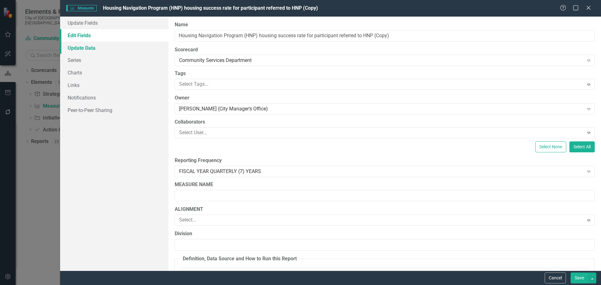
click at [76, 49] on link "Update Data" at bounding box center [114, 48] width 108 height 13
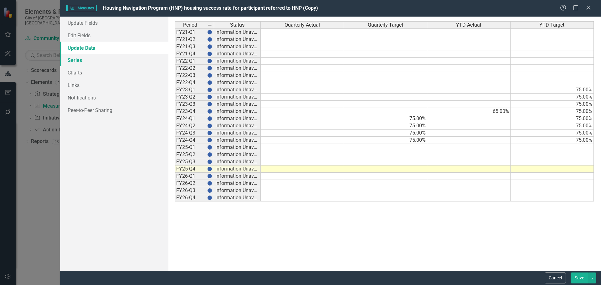
click at [77, 63] on link "Series" at bounding box center [114, 60] width 108 height 13
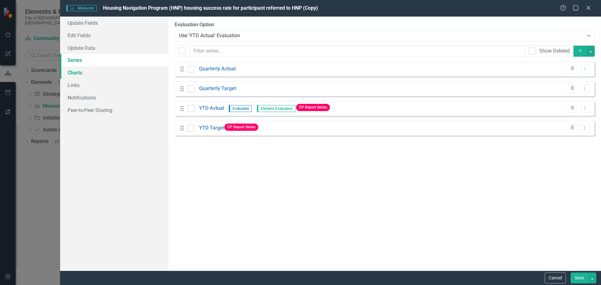
click at [78, 73] on link "Charts" at bounding box center [114, 72] width 108 height 13
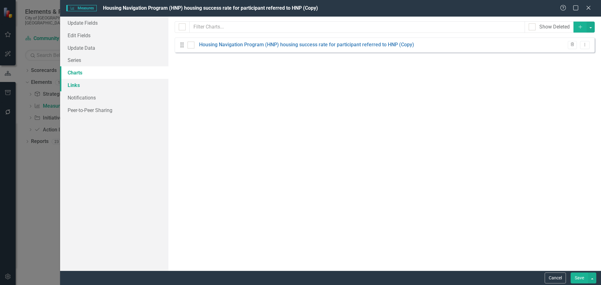
click at [76, 83] on link "Links" at bounding box center [114, 85] width 108 height 13
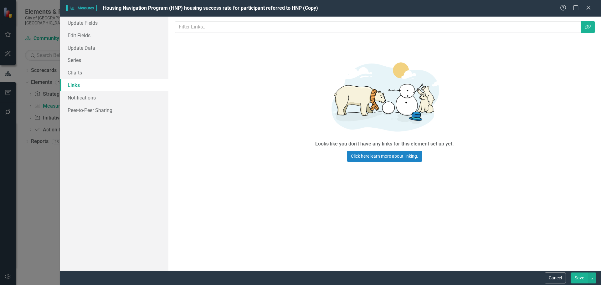
click at [76, 83] on link "Links" at bounding box center [114, 85] width 108 height 13
click at [77, 73] on link "Charts" at bounding box center [114, 72] width 108 height 13
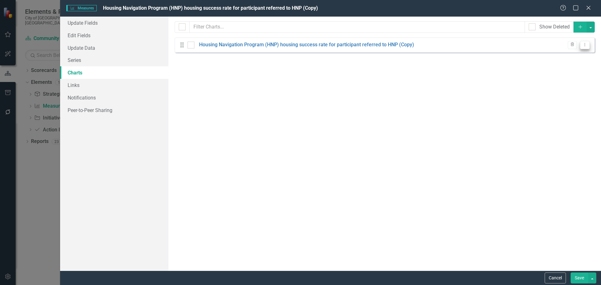
click at [583, 43] on icon "Dropdown Menu" at bounding box center [584, 45] width 5 height 4
click at [77, 87] on link "Links" at bounding box center [114, 85] width 108 height 13
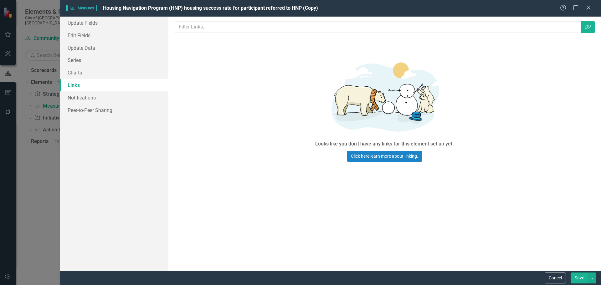
click at [76, 87] on link "Links" at bounding box center [114, 85] width 108 height 13
click at [74, 21] on link "Update Fields" at bounding box center [114, 23] width 108 height 13
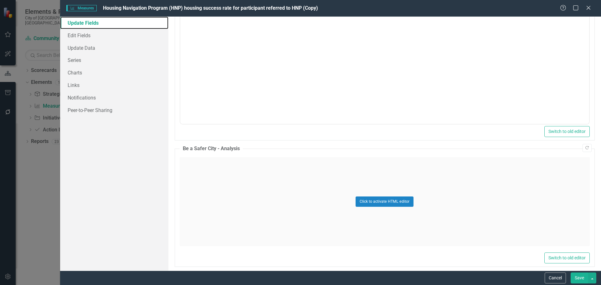
scroll to position [54, 0]
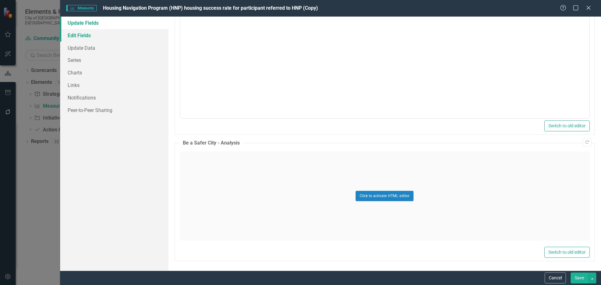
click at [72, 33] on link "Edit Fields" at bounding box center [114, 35] width 108 height 13
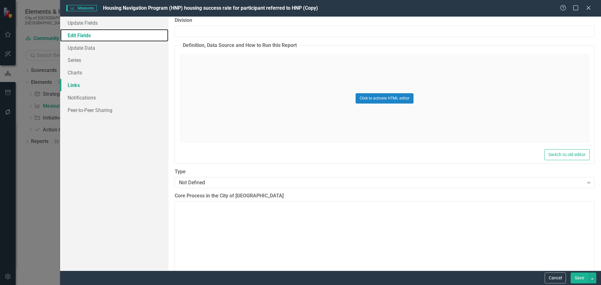
scroll to position [125, 0]
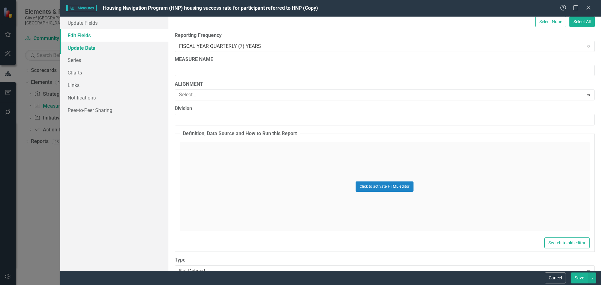
click at [87, 47] on link "Update Data" at bounding box center [114, 48] width 108 height 13
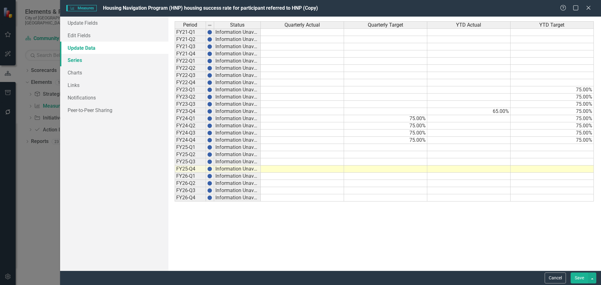
click at [67, 59] on link "Series" at bounding box center [114, 60] width 108 height 13
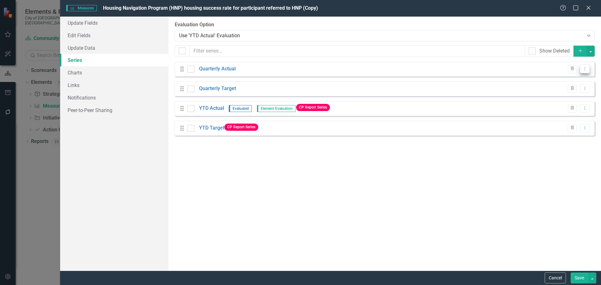
click at [584, 72] on button "Dropdown Menu" at bounding box center [585, 69] width 10 height 8
click at [73, 73] on link "Charts" at bounding box center [114, 72] width 108 height 13
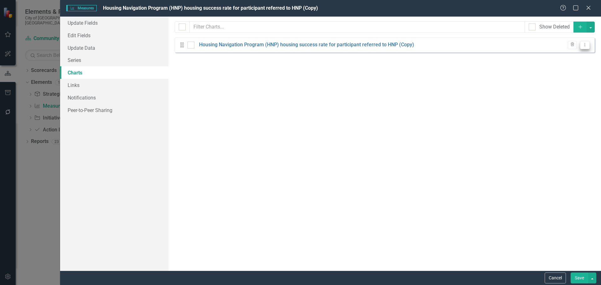
click at [584, 43] on icon "Dropdown Menu" at bounding box center [584, 45] width 5 height 4
click at [84, 86] on link "Links" at bounding box center [114, 85] width 108 height 13
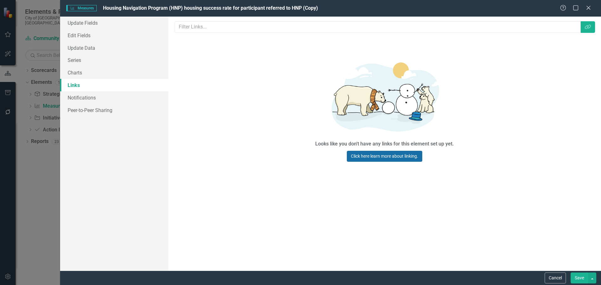
click at [381, 155] on link "Click here learn more about linking." at bounding box center [384, 156] width 75 height 11
click at [79, 5] on div "Measures Measures Housing Navigation Program (HNP) housing success rate for par…" at bounding box center [312, 8] width 493 height 7
click at [79, 6] on span "Measures Measures" at bounding box center [81, 8] width 30 height 6
click at [121, 135] on div "Update Fields Edit Fields Update Data Series Charts Links Notifications Peer-to…" at bounding box center [114, 144] width 108 height 254
click at [589, 7] on icon "Close" at bounding box center [588, 8] width 8 height 6
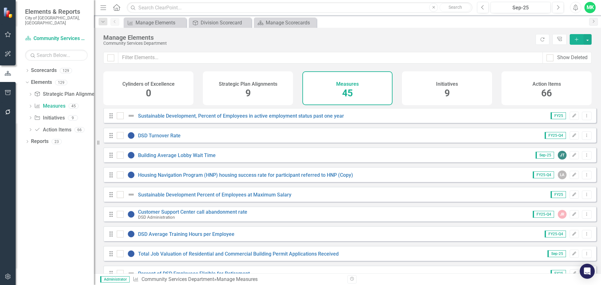
scroll to position [375, 0]
click at [41, 67] on link "Scorecards" at bounding box center [44, 70] width 26 height 7
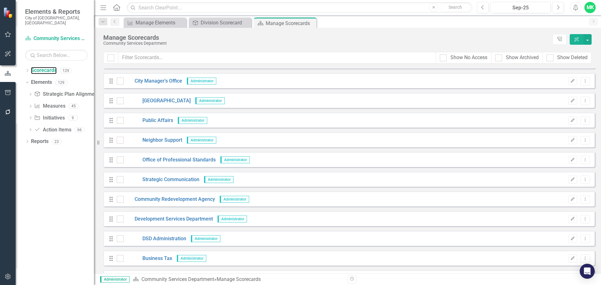
scroll to position [94, 0]
click at [155, 199] on link "Community Redevelopment Agency" at bounding box center [169, 199] width 91 height 7
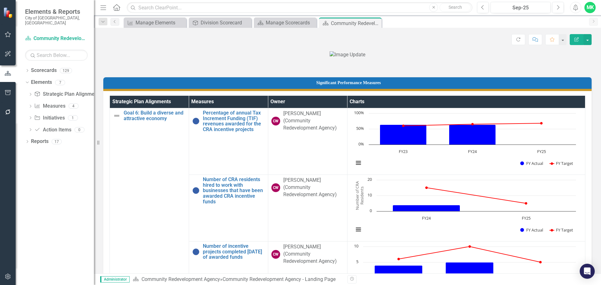
scroll to position [125, 0]
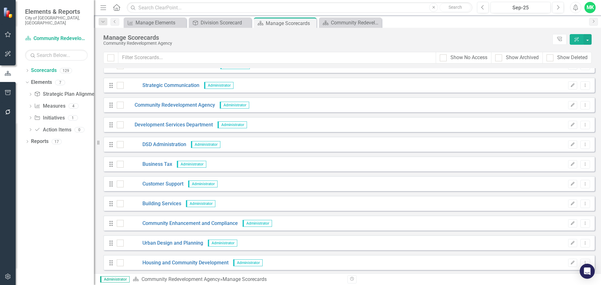
scroll to position [219, 0]
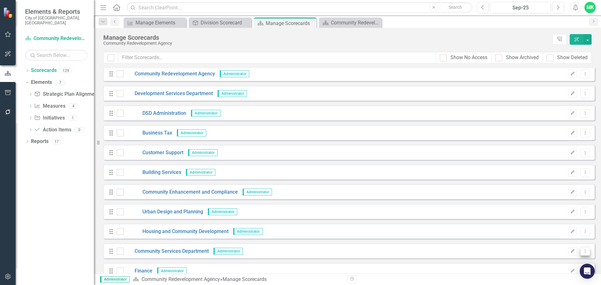
click at [582, 250] on icon "Dropdown Menu" at bounding box center [584, 251] width 5 height 4
click at [570, 250] on icon "Edit" at bounding box center [572, 251] width 5 height 4
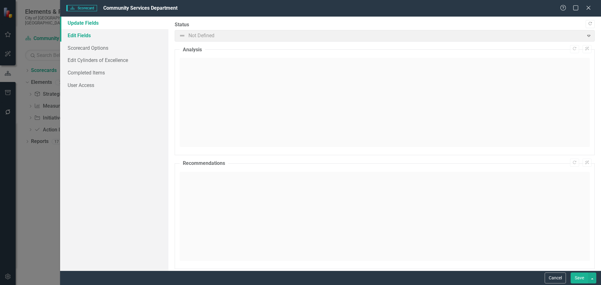
click at [83, 35] on link "Edit Fields" at bounding box center [114, 35] width 108 height 13
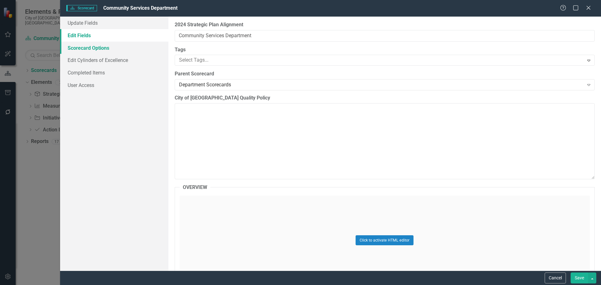
click at [85, 48] on link "Scorecard Options" at bounding box center [114, 48] width 108 height 13
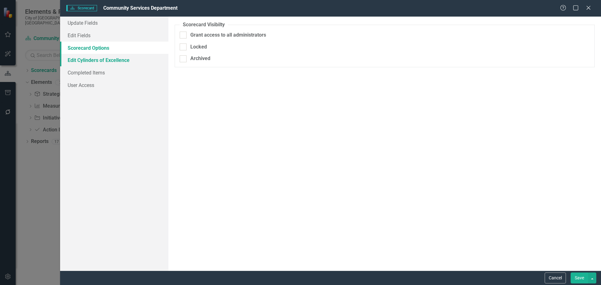
click at [87, 57] on link "Edit Cylinders of Excellence" at bounding box center [114, 60] width 108 height 13
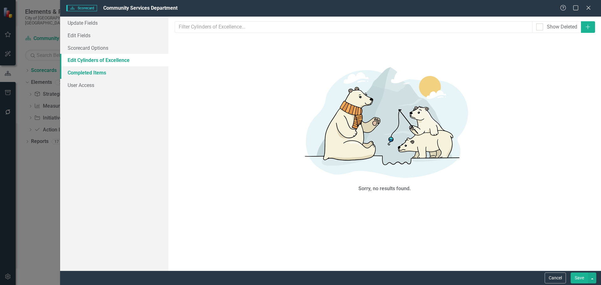
click at [89, 70] on link "Completed Items" at bounding box center [114, 72] width 108 height 13
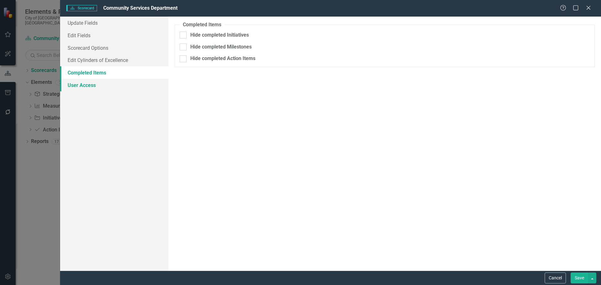
click at [86, 83] on link "User Access" at bounding box center [114, 85] width 108 height 13
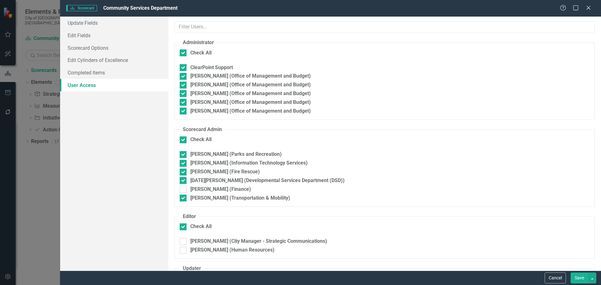
checkbox input "false"
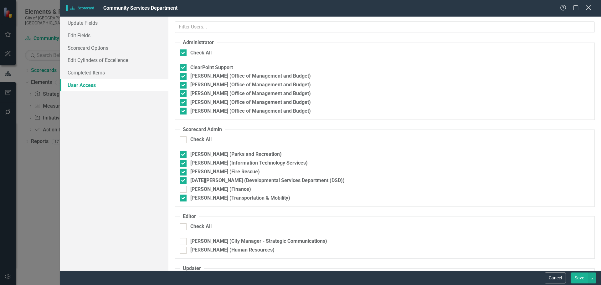
click at [587, 8] on icon "Close" at bounding box center [588, 8] width 8 height 6
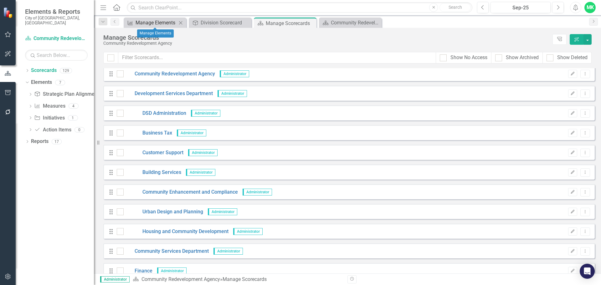
click at [166, 26] on div "Manage Elements" at bounding box center [155, 23] width 41 height 8
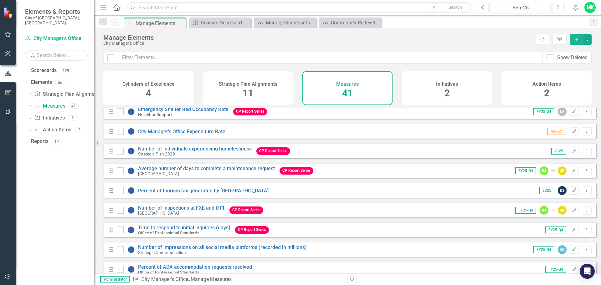
scroll to position [511, 0]
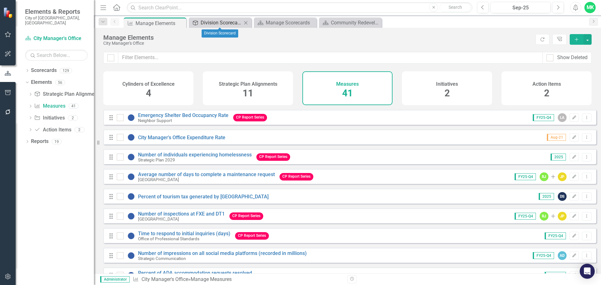
click at [213, 20] on div "Division Scorecard" at bounding box center [221, 23] width 41 height 8
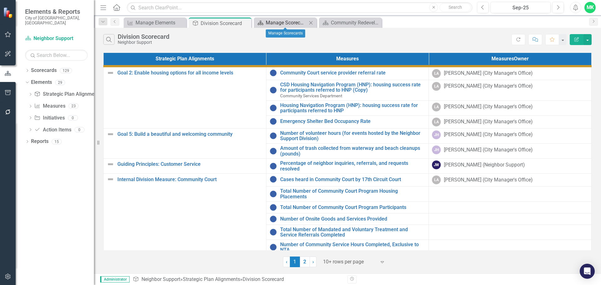
click at [293, 22] on div "Manage Scorecards" at bounding box center [286, 23] width 41 height 8
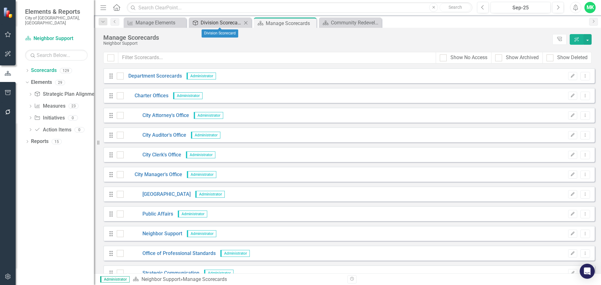
click at [231, 22] on div "Division Scorecard" at bounding box center [221, 23] width 41 height 8
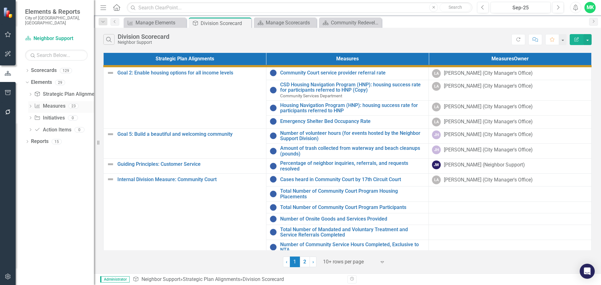
click at [48, 103] on link "Measures Measures" at bounding box center [49, 106] width 31 height 7
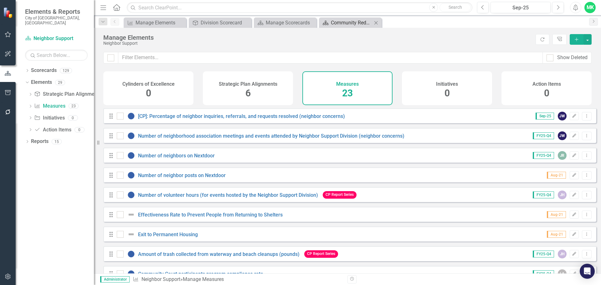
click at [352, 22] on div "Community Redevelopment Agency - Landing Page" at bounding box center [351, 23] width 41 height 8
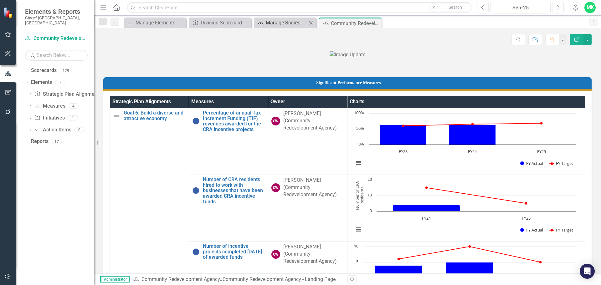
click at [298, 20] on div "Manage Scorecards" at bounding box center [286, 23] width 41 height 8
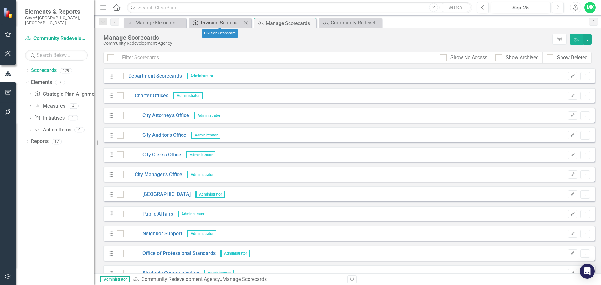
click at [226, 20] on div "Division Scorecard" at bounding box center [221, 23] width 41 height 8
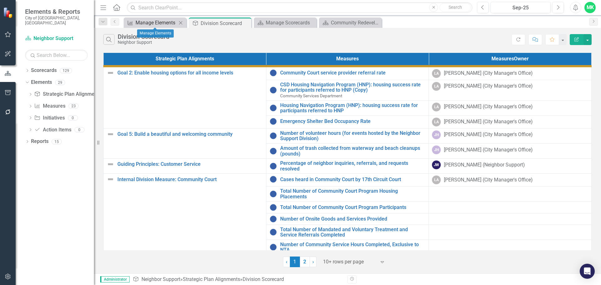
click at [170, 21] on div "Manage Elements" at bounding box center [155, 23] width 41 height 8
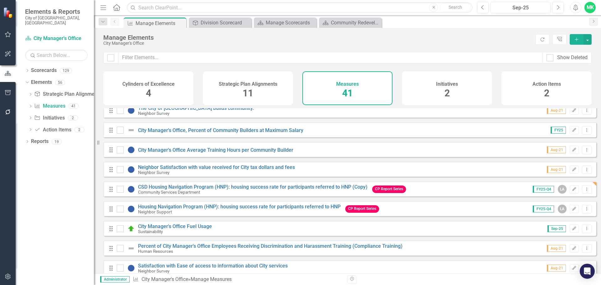
scroll to position [313, 0]
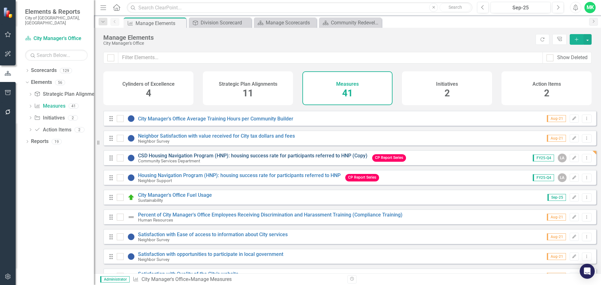
click at [316, 159] on link "CSD Housing Navigation Program (HNP): housing success rate for participants ref…" at bounding box center [252, 156] width 229 height 6
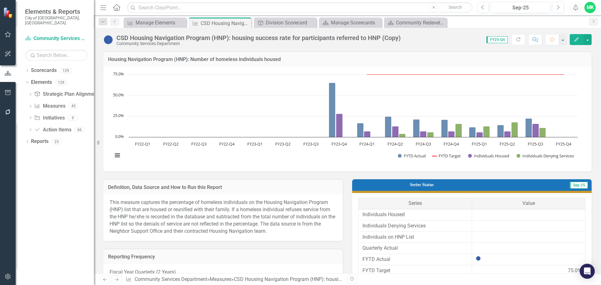
click at [577, 35] on button "Edit" at bounding box center [576, 39] width 14 height 11
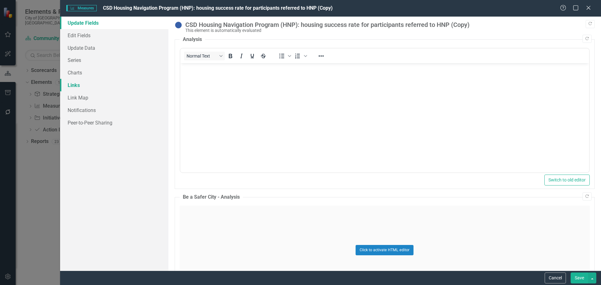
click at [74, 85] on link "Links" at bounding box center [114, 85] width 108 height 13
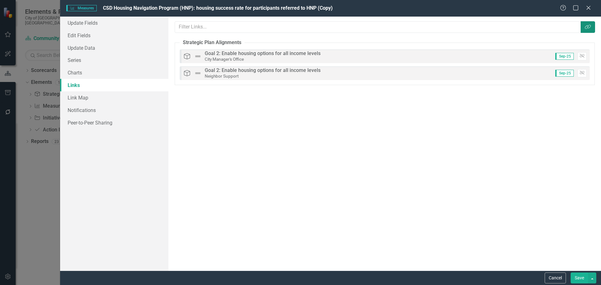
click at [586, 25] on icon "Link Tag" at bounding box center [587, 26] width 6 height 5
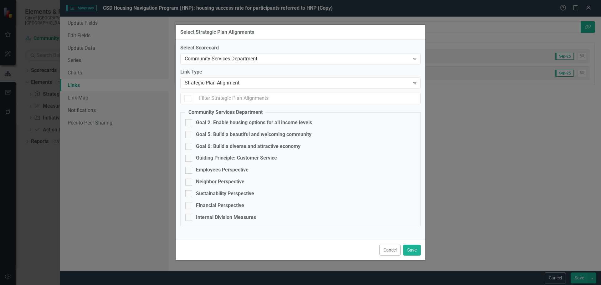
checkbox input "false"
click at [187, 121] on input "Goal 2: Enable housing options for all income levels" at bounding box center [187, 121] width 4 height 4
checkbox input "true"
click at [271, 84] on div "Strategic Plan Alignment" at bounding box center [297, 82] width 225 height 7
click at [412, 252] on button "Save" at bounding box center [412, 250] width 18 height 11
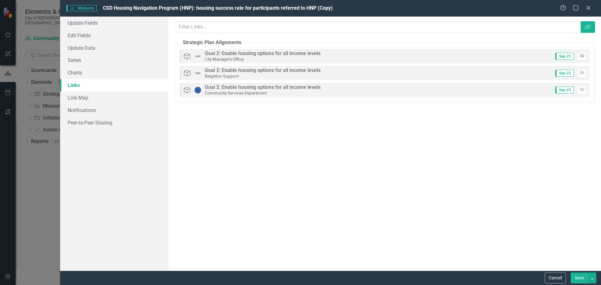
click at [584, 55] on icon "button" at bounding box center [581, 56] width 5 height 4
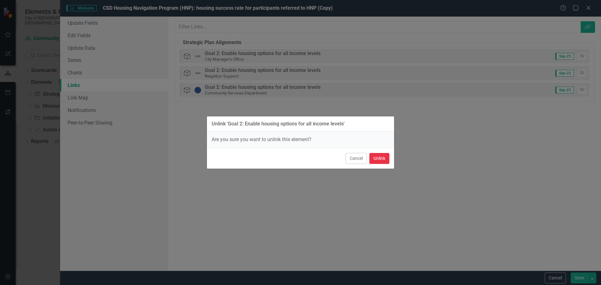
click at [379, 156] on button "Unlink" at bounding box center [379, 158] width 20 height 11
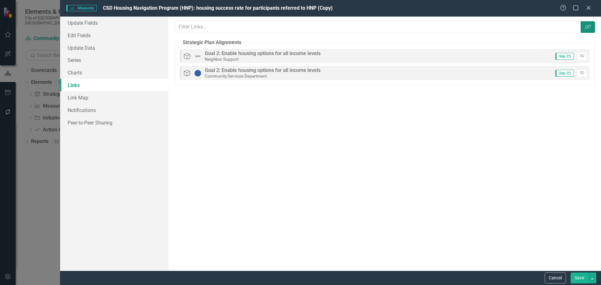
click at [591, 24] on button "Link Tag" at bounding box center [587, 27] width 14 height 12
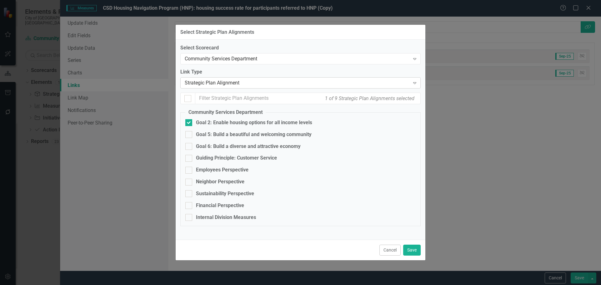
click at [254, 82] on div "Strategic Plan Alignment" at bounding box center [297, 82] width 225 height 7
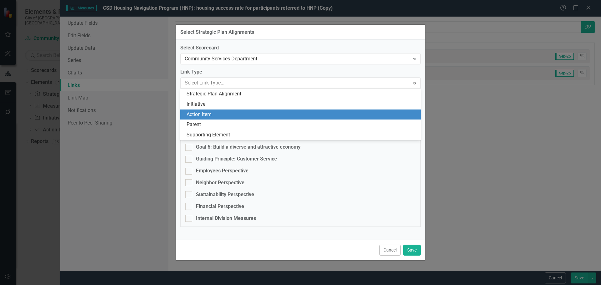
click at [216, 112] on div "Action Item" at bounding box center [301, 114] width 230 height 7
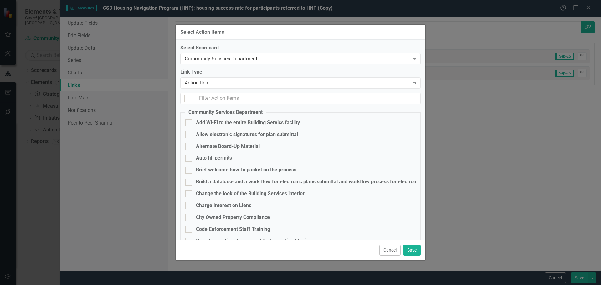
checkbox input "false"
click at [392, 248] on button "Cancel" at bounding box center [389, 250] width 21 height 11
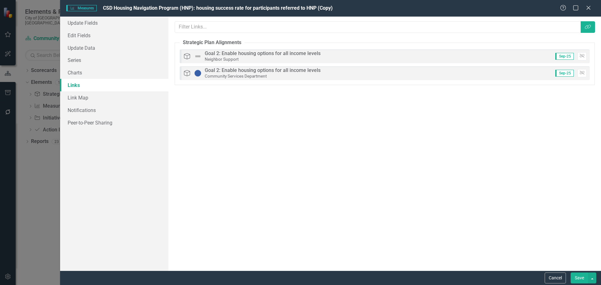
drag, startPoint x: 583, startPoint y: 54, endPoint x: 357, endPoint y: 189, distance: 263.7
click at [374, 196] on div "Links are one of the most powerful features of ClearPoint. By configuring the l…" at bounding box center [384, 144] width 432 height 254
click at [231, 72] on div "Goal 2: Enable housing options for all income levels" at bounding box center [263, 71] width 116 height 6
click at [566, 74] on span "Sep-25" at bounding box center [564, 73] width 18 height 7
click at [583, 53] on button "Unlink" at bounding box center [581, 56] width 9 height 8
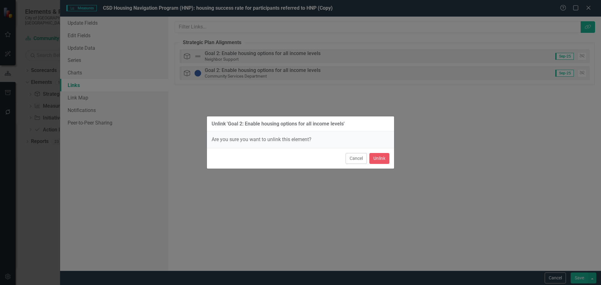
click at [333, 101] on div "Unlink 'Goal 2: Enable housing options for all income levels' Are you sure you …" at bounding box center [300, 142] width 188 height 285
drag, startPoint x: 353, startPoint y: 156, endPoint x: 371, endPoint y: 150, distance: 19.3
click at [353, 157] on button "Cancel" at bounding box center [355, 158] width 21 height 11
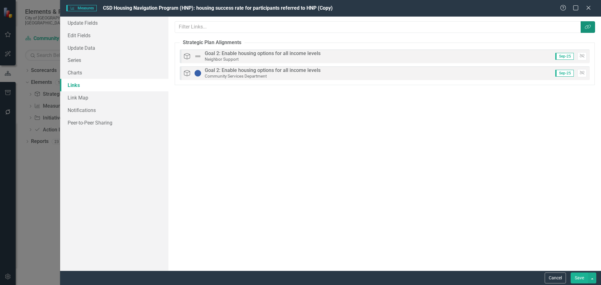
click at [589, 26] on icon "Link Tag" at bounding box center [587, 26] width 6 height 5
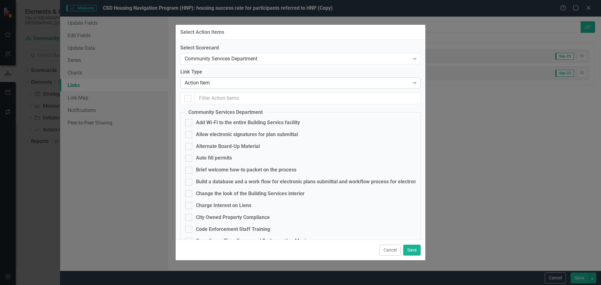
click at [254, 84] on div "Action Item" at bounding box center [297, 82] width 225 height 7
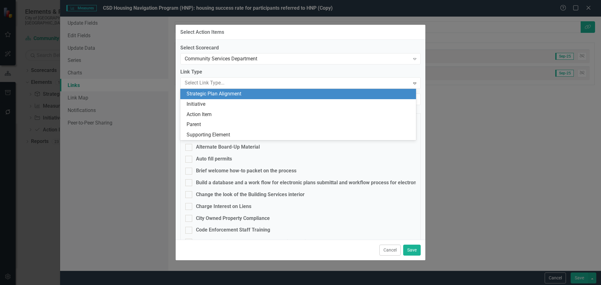
click at [245, 94] on div "Strategic Plan Alignment" at bounding box center [299, 93] width 226 height 7
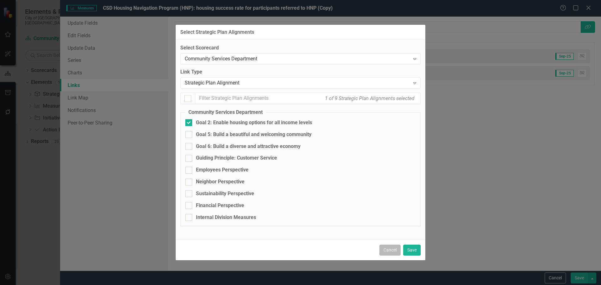
click at [393, 252] on button "Cancel" at bounding box center [389, 250] width 21 height 11
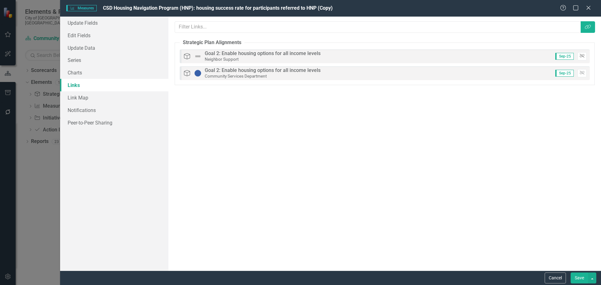
click at [582, 56] on icon "Unlink" at bounding box center [581, 56] width 5 height 4
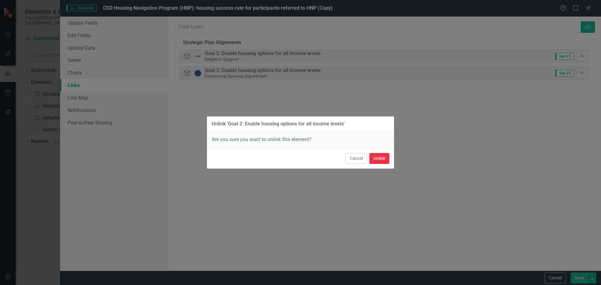
click at [384, 158] on button "Unlink" at bounding box center [379, 158] width 20 height 11
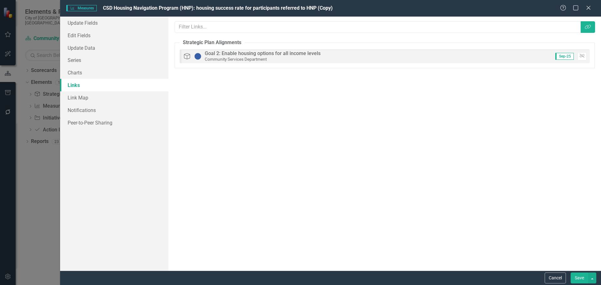
click at [578, 279] on button "Save" at bounding box center [579, 277] width 18 height 11
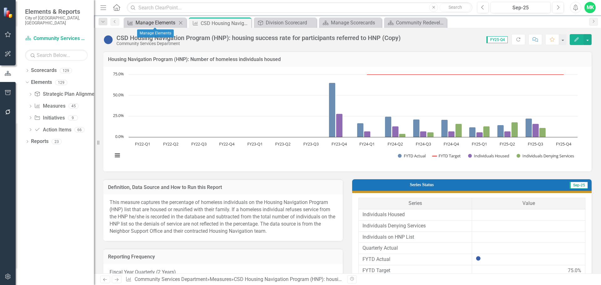
click at [144, 19] on div "Manage Elements" at bounding box center [155, 23] width 41 height 8
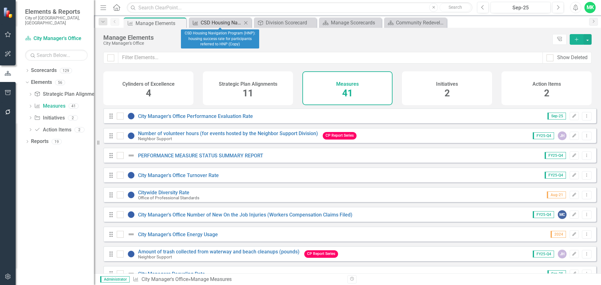
click at [208, 19] on div "CSD Housing Navigation Program (HNP): housing success rate for participants ref…" at bounding box center [221, 23] width 41 height 8
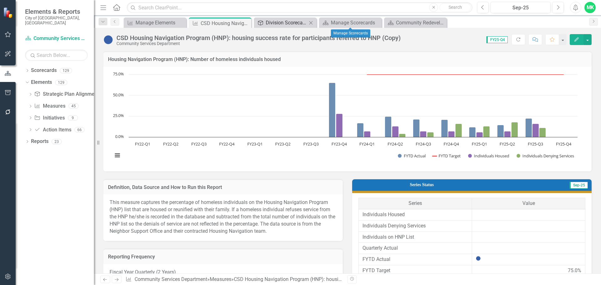
click at [291, 23] on div "Division Scorecard" at bounding box center [286, 23] width 41 height 8
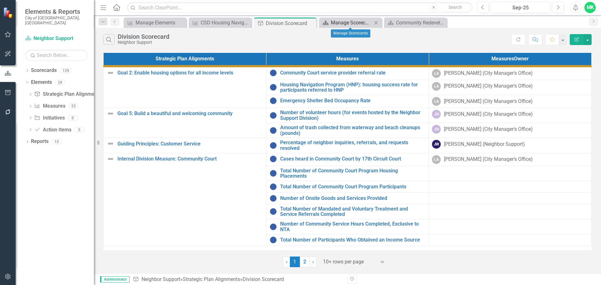
click at [336, 22] on div "Manage Scorecards" at bounding box center [351, 23] width 41 height 8
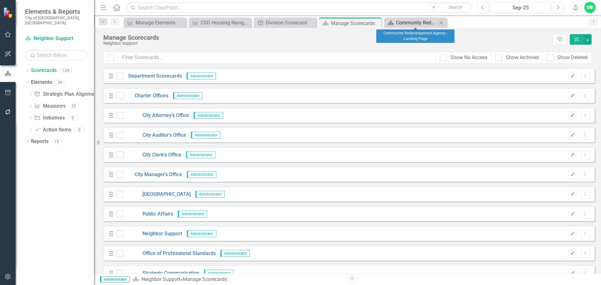
click at [402, 20] on div "Community Redevelopment Agency - Landing Page" at bounding box center [416, 23] width 41 height 8
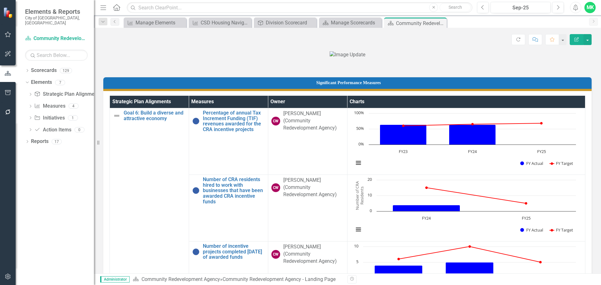
click at [0, 0] on icon "Close" at bounding box center [0, 0] width 0 height 0
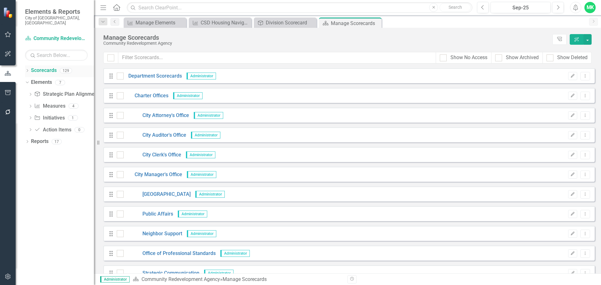
click at [28, 69] on icon "Dropdown" at bounding box center [27, 70] width 4 height 3
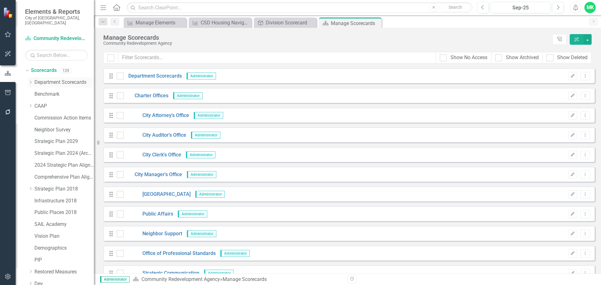
click at [30, 80] on icon "Dropdown" at bounding box center [30, 82] width 5 height 4
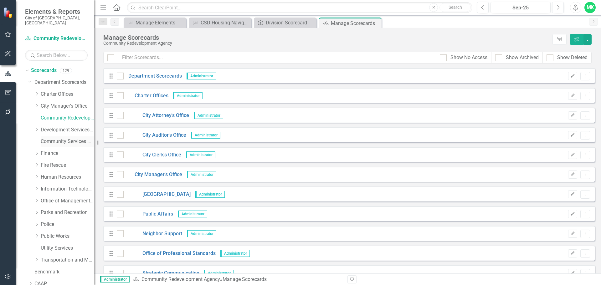
click at [54, 138] on link "Community Services Department" at bounding box center [67, 141] width 53 height 7
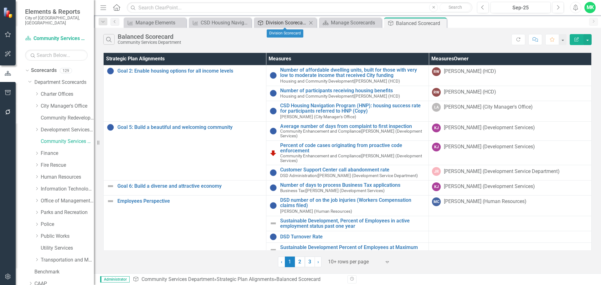
click at [285, 23] on div "Division Scorecard" at bounding box center [286, 23] width 41 height 8
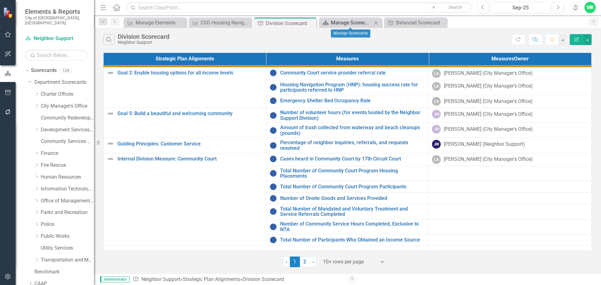
click at [364, 24] on div "Manage Scorecards" at bounding box center [351, 23] width 41 height 8
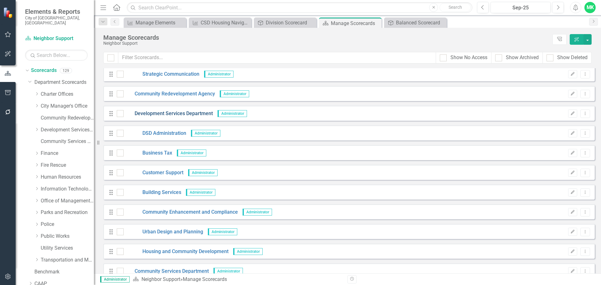
scroll to position [282, 0]
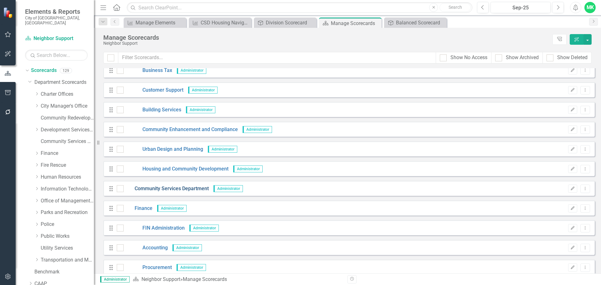
click at [188, 185] on link "Community Services Department" at bounding box center [166, 188] width 85 height 7
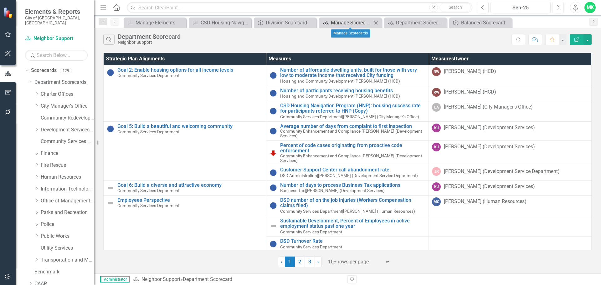
click at [341, 23] on div "Manage Scorecards" at bounding box center [351, 23] width 41 height 8
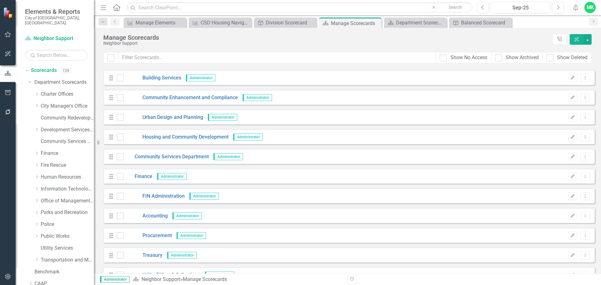
scroll to position [313, 0]
click at [111, 159] on icon "Drag" at bounding box center [111, 157] width 8 height 6
click at [229, 156] on span "Administrator" at bounding box center [227, 157] width 29 height 7
click at [230, 158] on span "Administrator" at bounding box center [227, 157] width 29 height 7
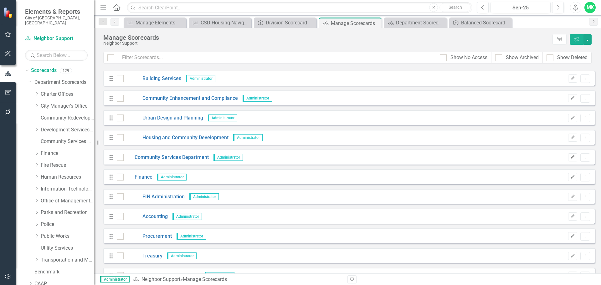
click at [570, 158] on icon "Edit" at bounding box center [572, 157] width 5 height 4
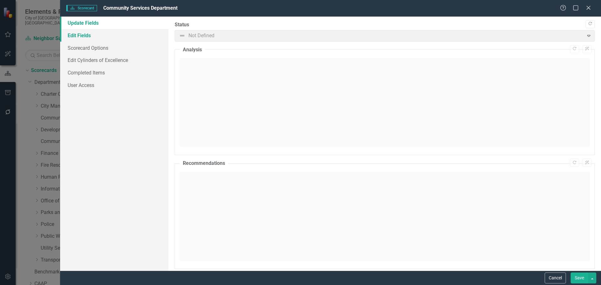
click at [78, 39] on link "Edit Fields" at bounding box center [114, 35] width 108 height 13
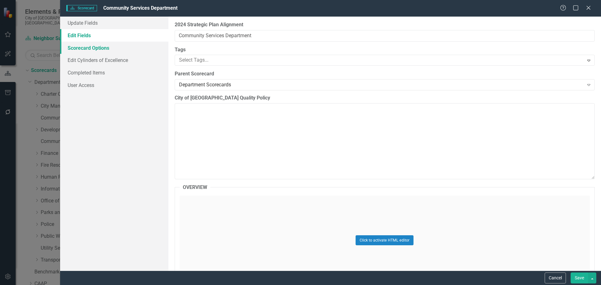
click at [80, 50] on link "Scorecard Options" at bounding box center [114, 48] width 108 height 13
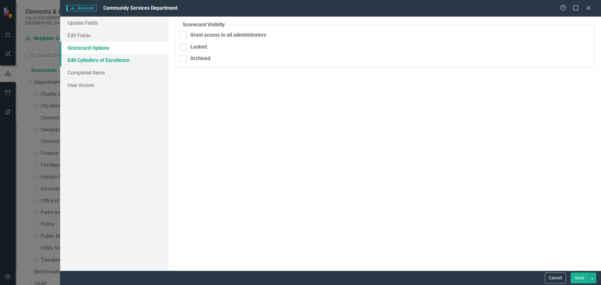
click at [86, 59] on link "Edit Cylinders of Excellence" at bounding box center [114, 60] width 108 height 13
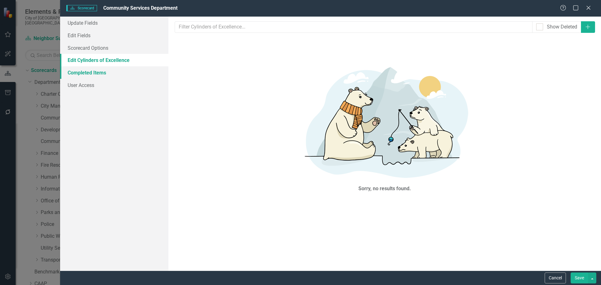
click at [89, 70] on link "Completed Items" at bounding box center [114, 72] width 108 height 13
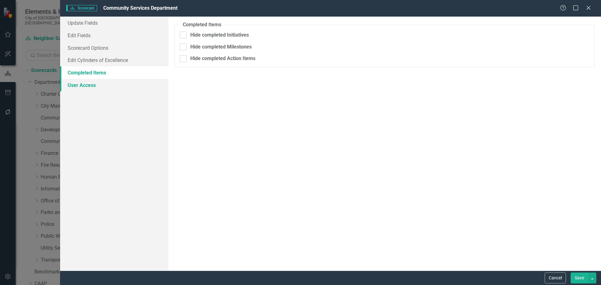
click at [89, 85] on link "User Access" at bounding box center [114, 85] width 108 height 13
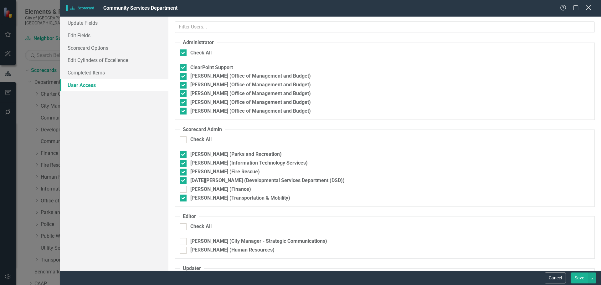
click at [591, 7] on icon "Close" at bounding box center [588, 8] width 8 height 6
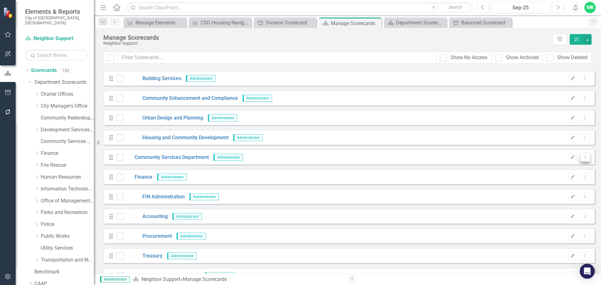
click at [580, 159] on button "Dropdown Menu" at bounding box center [585, 157] width 10 height 8
click at [8, 74] on icon "button" at bounding box center [8, 73] width 6 height 5
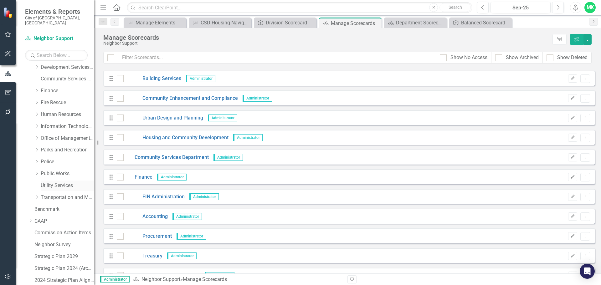
scroll to position [94, 0]
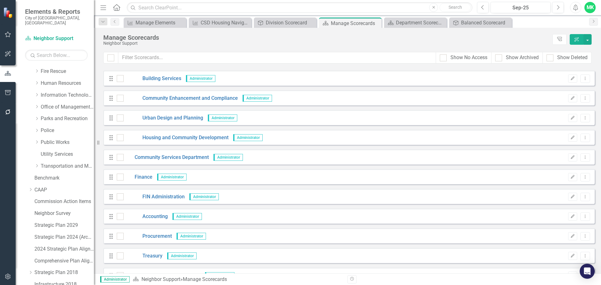
click at [9, 56] on icon "button" at bounding box center [8, 53] width 7 height 5
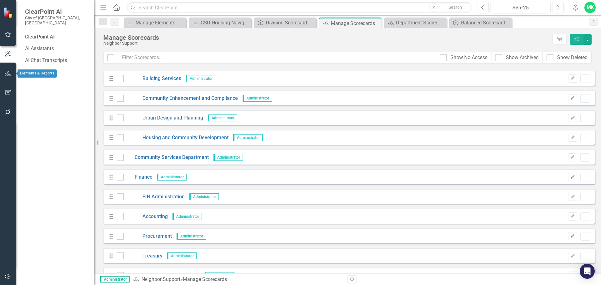
click at [5, 73] on icon "button" at bounding box center [8, 73] width 7 height 5
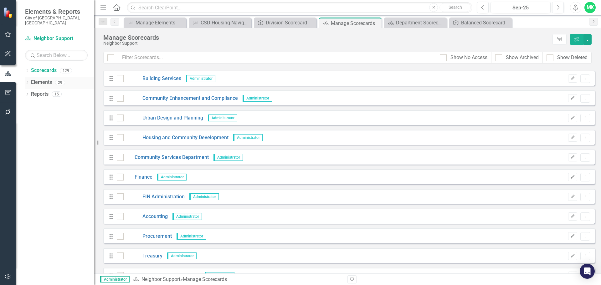
click at [27, 81] on icon "Dropdown" at bounding box center [27, 82] width 4 height 3
click at [27, 80] on icon "Dropdown" at bounding box center [26, 82] width 3 height 4
click at [45, 79] on link "Elements" at bounding box center [41, 82] width 21 height 7
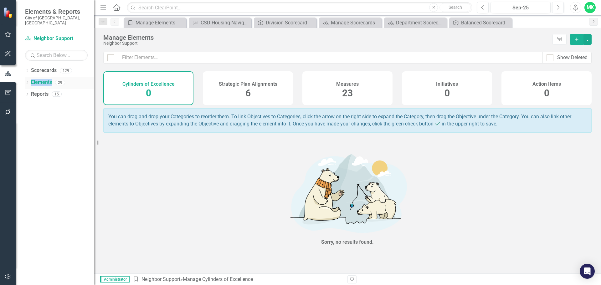
click at [45, 79] on link "Elements" at bounding box center [41, 82] width 21 height 7
click at [268, 85] on h4 "Strategic Plan Alignments" at bounding box center [248, 84] width 58 height 6
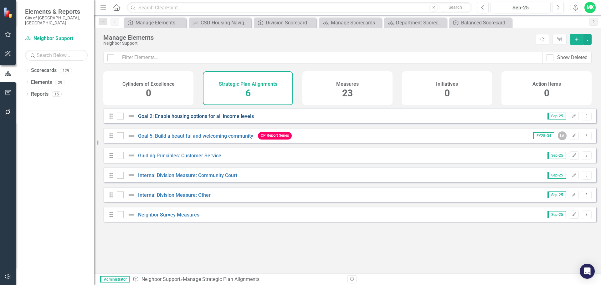
click at [175, 119] on link "Goal 2: Enable housing options for all income levels" at bounding box center [196, 116] width 116 height 6
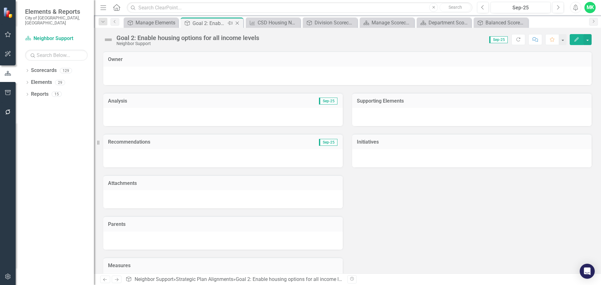
click at [237, 23] on icon at bounding box center [237, 23] width 3 height 3
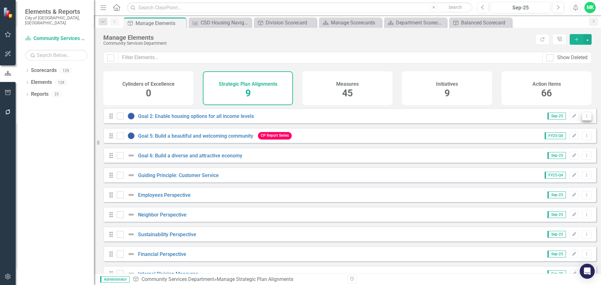
click at [584, 118] on icon "Dropdown Menu" at bounding box center [586, 116] width 5 height 4
click at [343, 91] on span "45" at bounding box center [347, 93] width 11 height 11
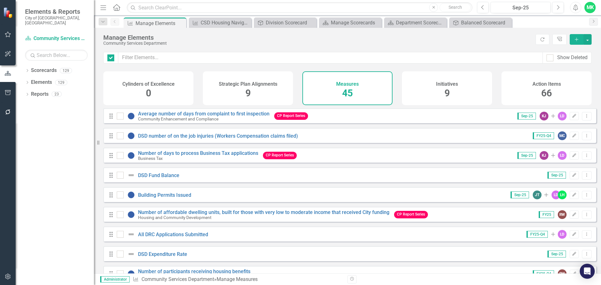
checkbox input "false"
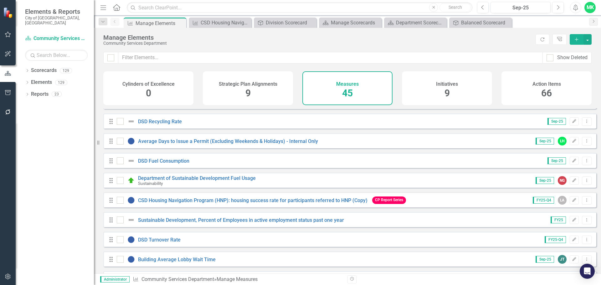
scroll to position [282, 0]
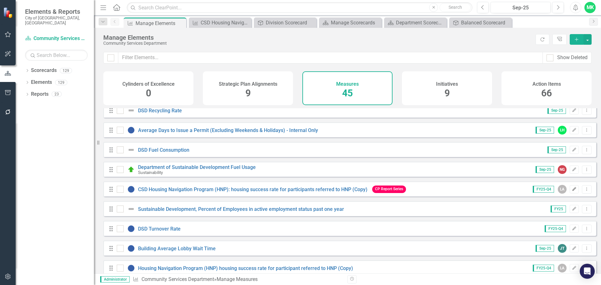
click at [572, 191] on icon "Edit" at bounding box center [574, 189] width 5 height 4
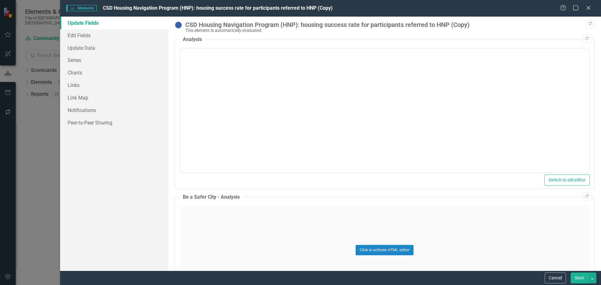
scroll to position [0, 0]
click at [79, 84] on link "Links" at bounding box center [114, 85] width 108 height 13
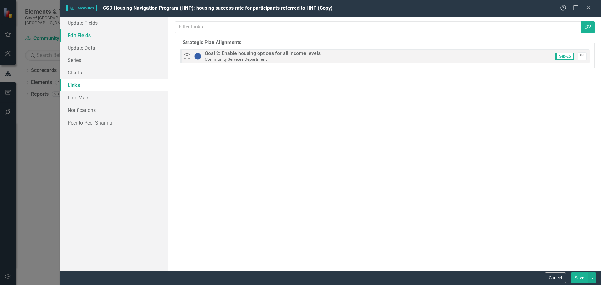
click at [76, 36] on link "Edit Fields" at bounding box center [114, 35] width 108 height 13
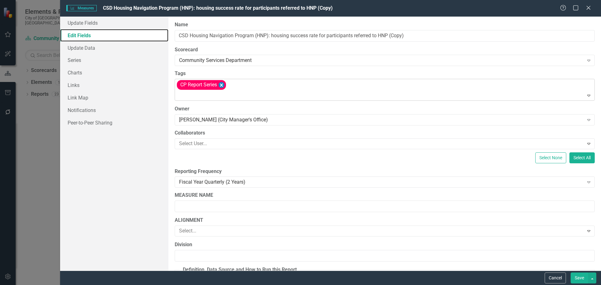
click at [221, 84] on icon "Remove [object Object]" at bounding box center [221, 85] width 6 height 8
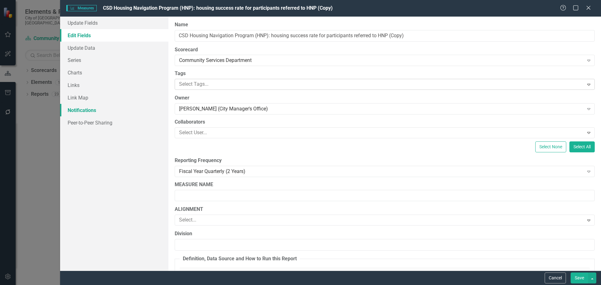
click at [126, 109] on link "Notifications" at bounding box center [114, 110] width 108 height 13
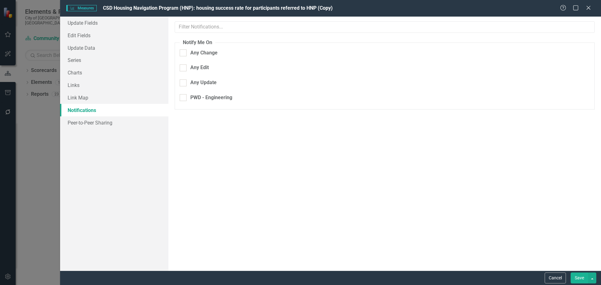
click at [581, 276] on button "Save" at bounding box center [579, 277] width 18 height 11
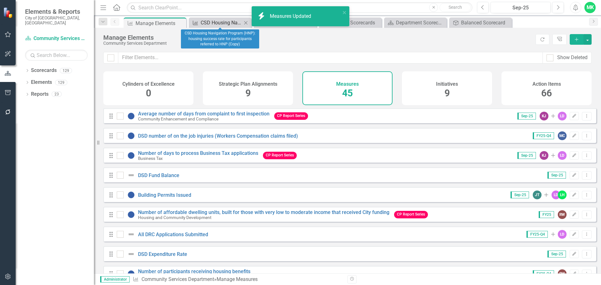
click at [228, 25] on div "CSD Housing Navigation Program (HNP): housing success rate for participants ref…" at bounding box center [221, 23] width 41 height 8
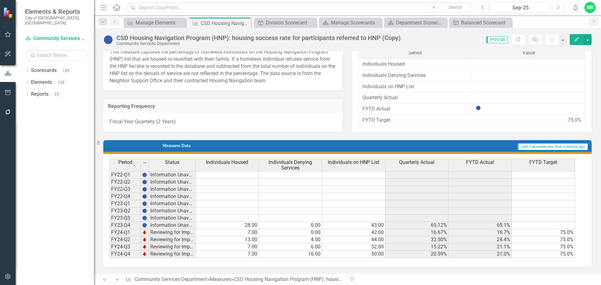
scroll to position [25, 0]
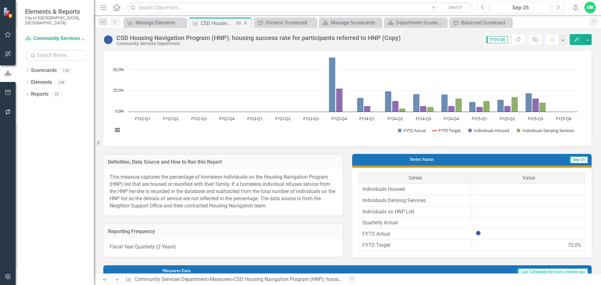
click at [246, 24] on icon at bounding box center [245, 23] width 3 height 3
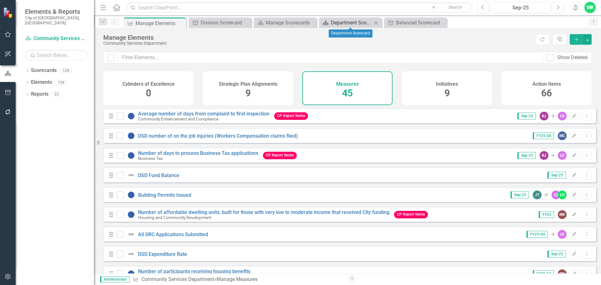
click at [343, 25] on div "Department Scorecard" at bounding box center [351, 23] width 41 height 8
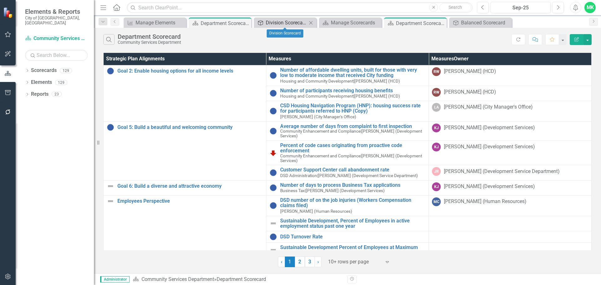
click at [296, 23] on div "Division Scorecard" at bounding box center [286, 23] width 41 height 8
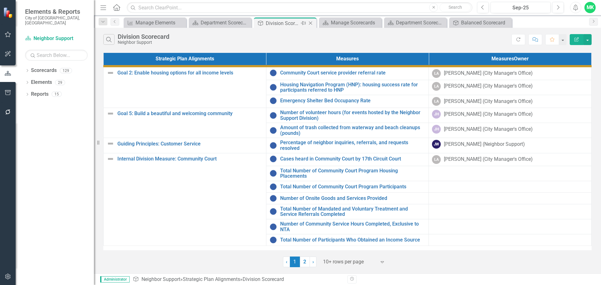
click at [310, 21] on icon "Close" at bounding box center [310, 23] width 6 height 5
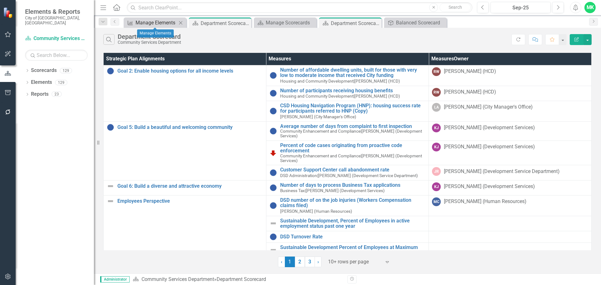
click at [151, 20] on div "Manage Elements" at bounding box center [155, 23] width 41 height 8
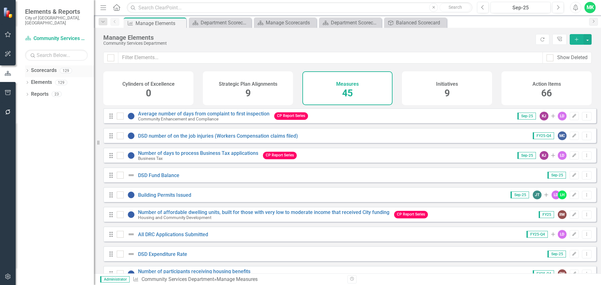
click at [27, 69] on icon "Dropdown" at bounding box center [27, 70] width 4 height 3
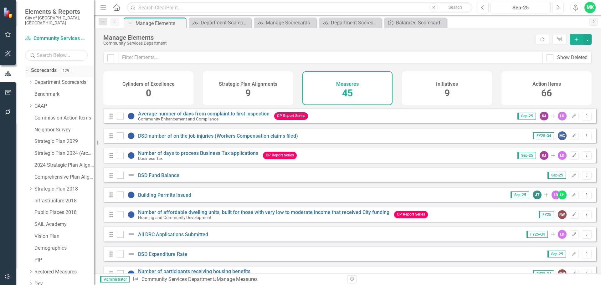
click at [27, 68] on icon "Dropdown" at bounding box center [26, 70] width 3 height 4
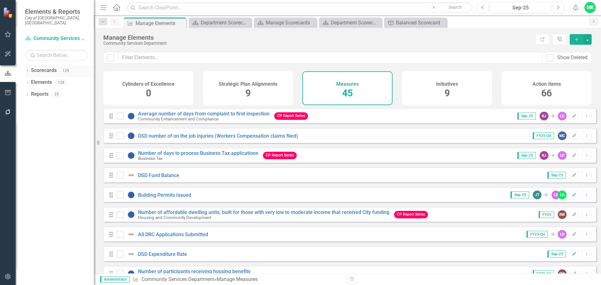
click at [40, 67] on link "Scorecards" at bounding box center [44, 70] width 26 height 7
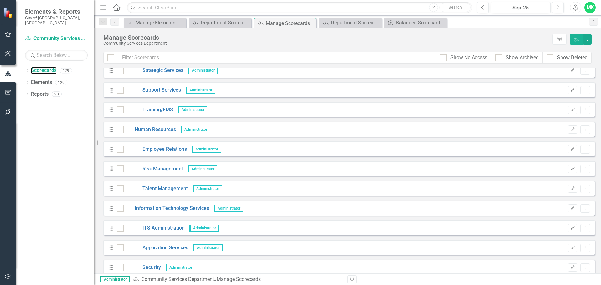
scroll to position [594, 0]
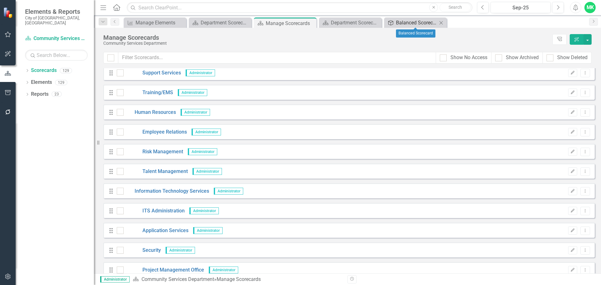
click at [421, 19] on div "Balanced Scorecard" at bounding box center [416, 23] width 41 height 8
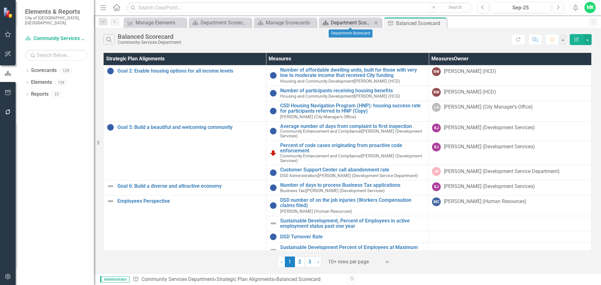
click at [353, 23] on div "Department Scorecard" at bounding box center [351, 23] width 41 height 8
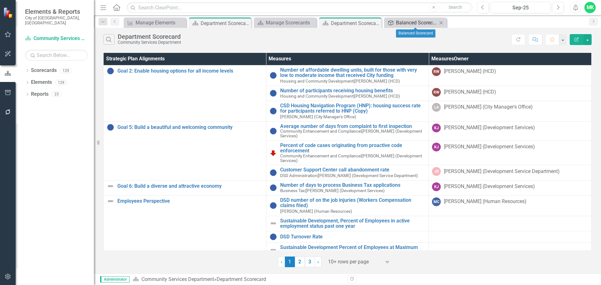
click at [403, 21] on div "Balanced Scorecard" at bounding box center [416, 23] width 41 height 8
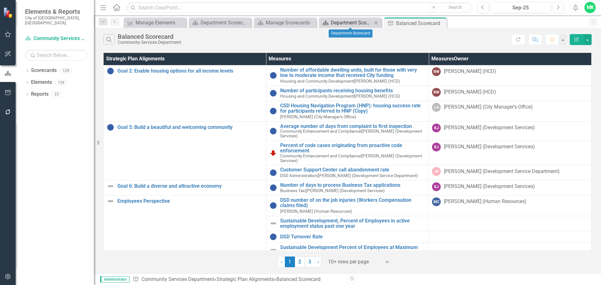
click at [360, 21] on div "Department Scorecard" at bounding box center [351, 23] width 41 height 8
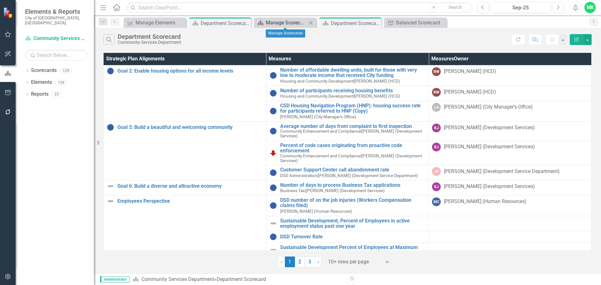
click at [289, 22] on div "Manage Scorecards" at bounding box center [286, 23] width 41 height 8
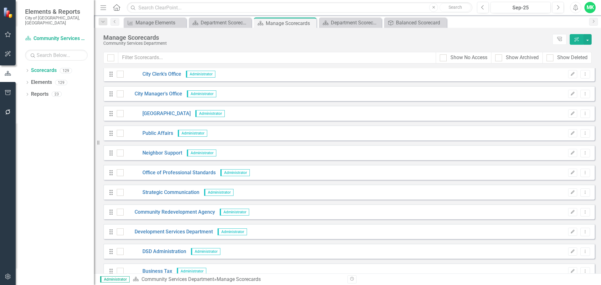
scroll to position [94, 0]
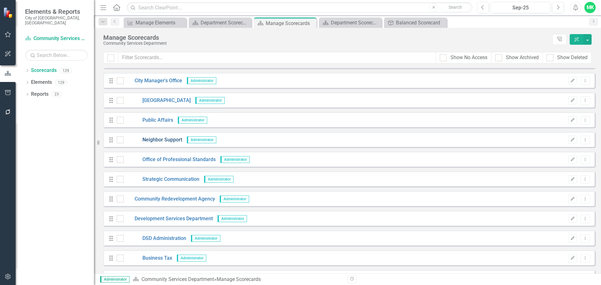
click at [159, 141] on link "Neighbor Support" at bounding box center [153, 139] width 58 height 7
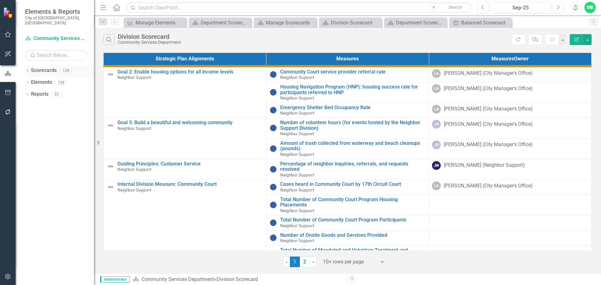
click at [37, 67] on link "Scorecards" at bounding box center [44, 70] width 26 height 7
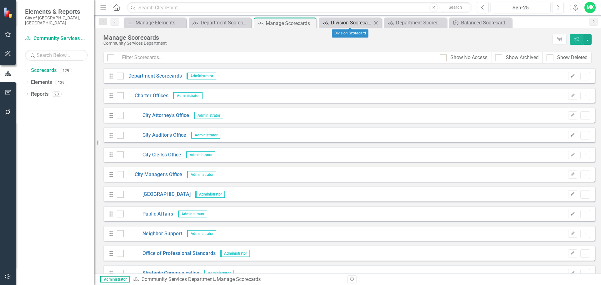
click at [359, 25] on div "Division Scorecard" at bounding box center [351, 23] width 41 height 8
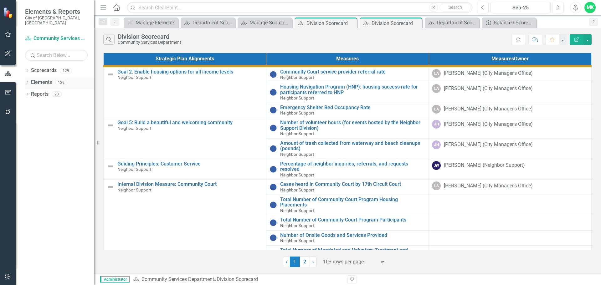
click at [39, 79] on link "Elements" at bounding box center [41, 82] width 21 height 7
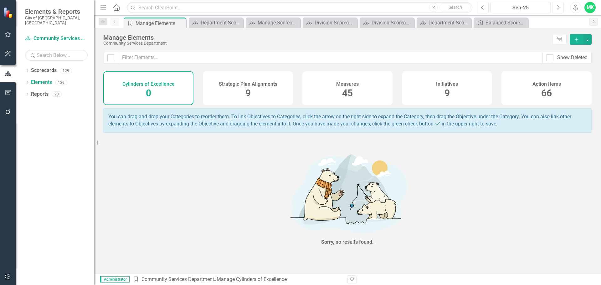
click at [338, 84] on h4 "Measures" at bounding box center [347, 84] width 23 height 6
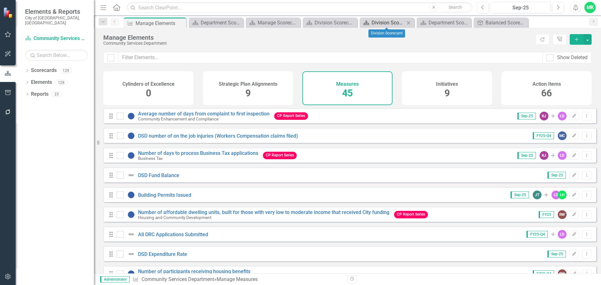
click at [376, 20] on div "Division Scorecard" at bounding box center [387, 23] width 33 height 8
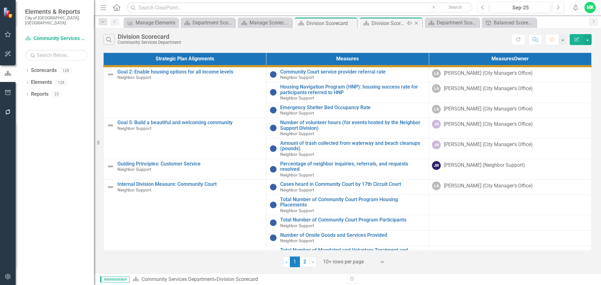
click at [416, 22] on icon "Close" at bounding box center [416, 23] width 6 height 5
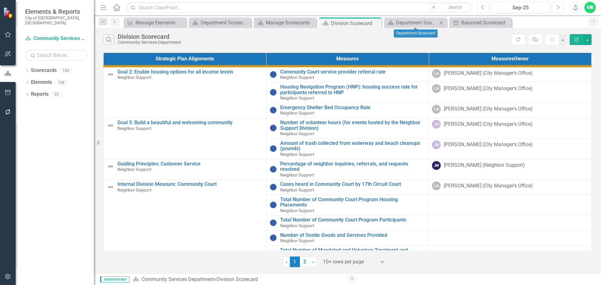
click at [440, 21] on icon "Close" at bounding box center [441, 22] width 6 height 5
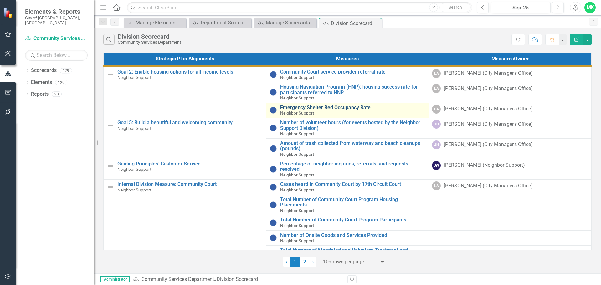
click at [302, 109] on link "Emergency Shelter Bed Occupancy Rate" at bounding box center [352, 108] width 145 height 6
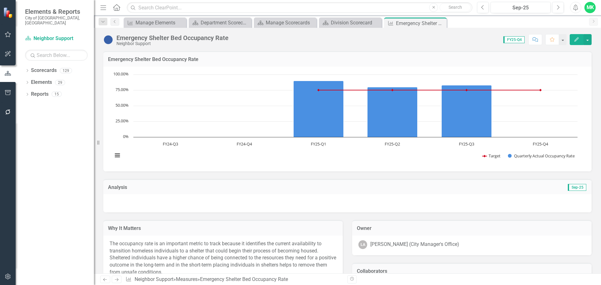
click at [575, 39] on icon "Edit" at bounding box center [576, 39] width 6 height 4
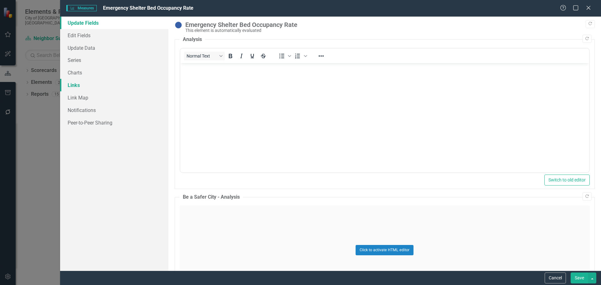
click at [71, 86] on link "Links" at bounding box center [114, 85] width 108 height 13
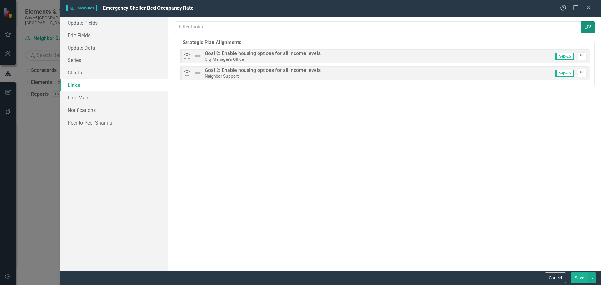
click at [586, 24] on icon "Link Tag" at bounding box center [587, 26] width 6 height 5
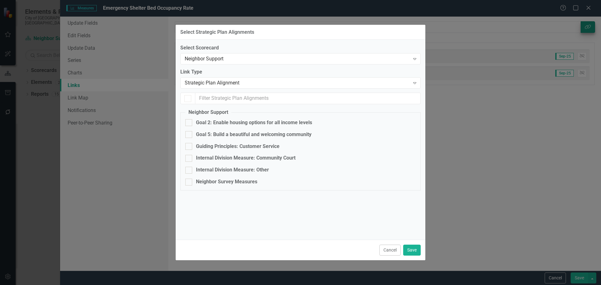
checkbox input "true"
checkbox input "false"
click at [281, 59] on div "Neighbor Support" at bounding box center [297, 58] width 225 height 7
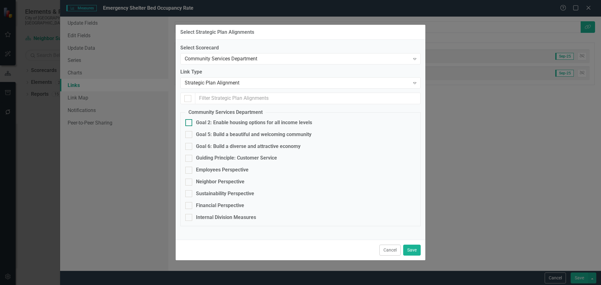
click at [188, 123] on input "Goal 2: Enable housing options for all income levels" at bounding box center [187, 121] width 4 height 4
checkbox input "true"
click at [408, 248] on button "Save" at bounding box center [412, 250] width 18 height 11
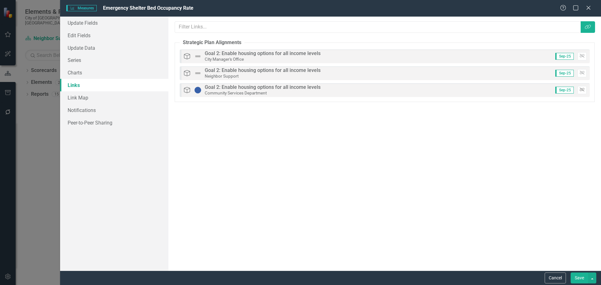
click at [585, 89] on button "Unlink" at bounding box center [581, 90] width 9 height 8
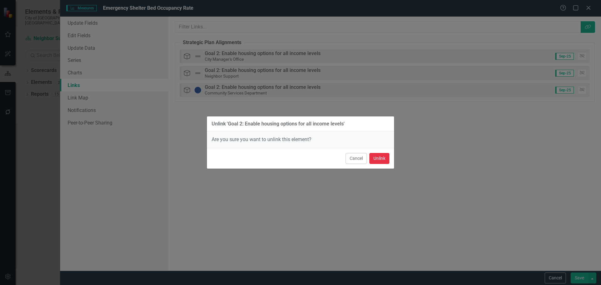
click at [375, 159] on button "Unlink" at bounding box center [379, 158] width 20 height 11
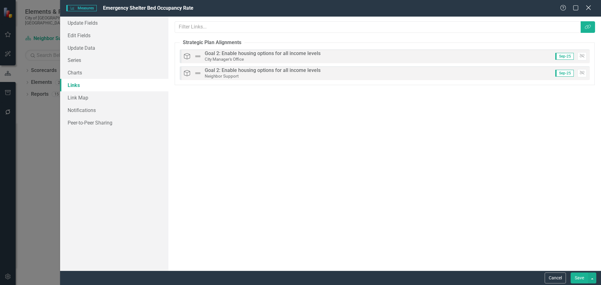
click at [586, 8] on icon "Close" at bounding box center [588, 8] width 8 height 6
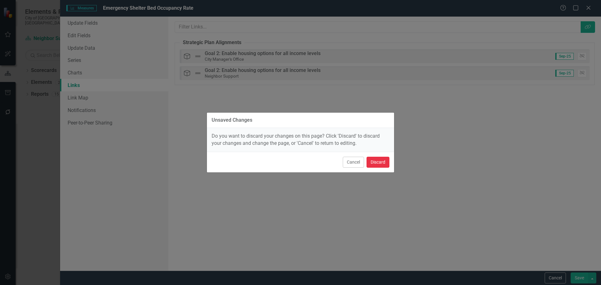
click at [377, 162] on button "Discard" at bounding box center [377, 162] width 23 height 11
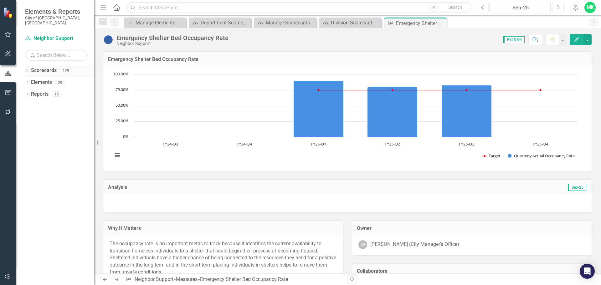
click at [27, 65] on div "Dropdown Scorecards 129" at bounding box center [59, 71] width 69 height 12
click at [296, 21] on div "Manage Scorecards" at bounding box center [286, 23] width 41 height 8
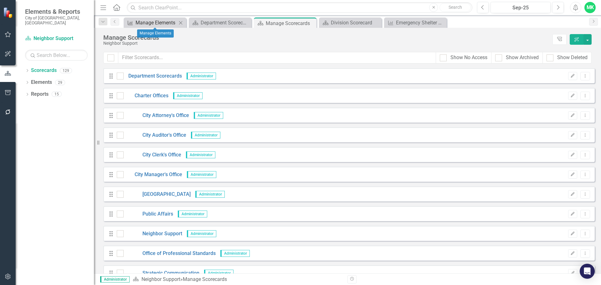
click at [160, 23] on div "Manage Elements" at bounding box center [155, 23] width 41 height 8
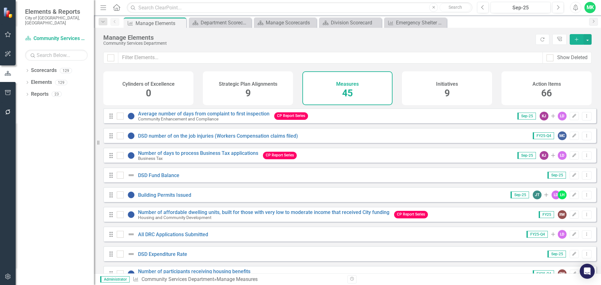
click at [247, 89] on span "9" at bounding box center [247, 93] width 5 height 11
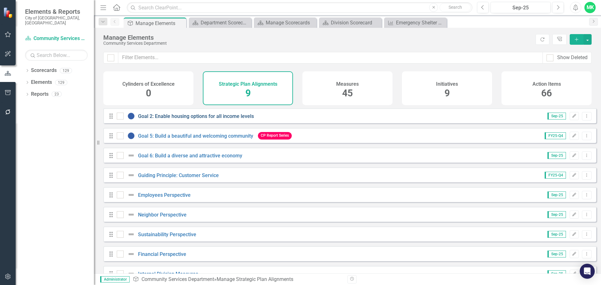
click at [178, 119] on link "Goal 2: Enable housing options for all income levels" at bounding box center [196, 116] width 116 height 6
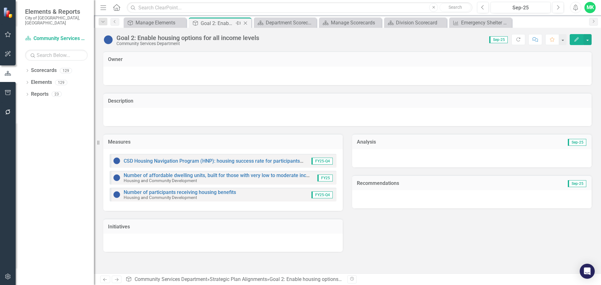
click at [245, 23] on icon "Close" at bounding box center [245, 23] width 6 height 5
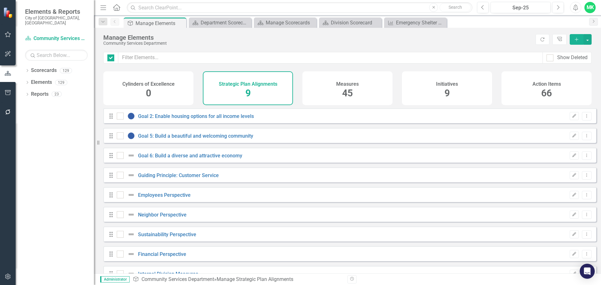
checkbox input "false"
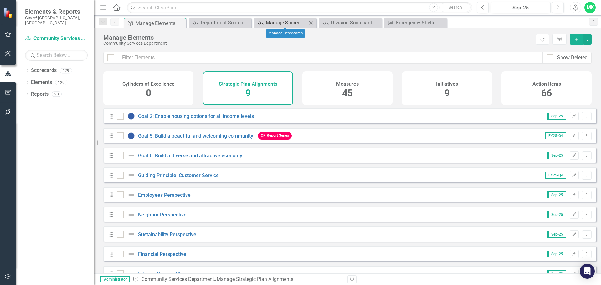
click at [280, 23] on div "Manage Scorecards" at bounding box center [286, 23] width 41 height 8
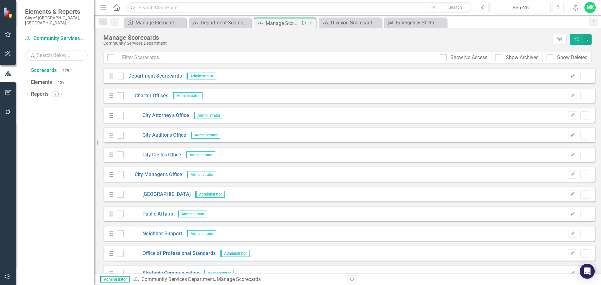
click at [310, 22] on icon "Close" at bounding box center [310, 23] width 6 height 5
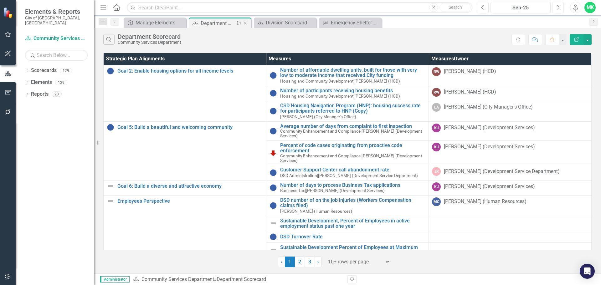
click at [225, 22] on div "Department Scorecard" at bounding box center [217, 23] width 33 height 8
click at [243, 23] on icon "Close" at bounding box center [245, 23] width 6 height 5
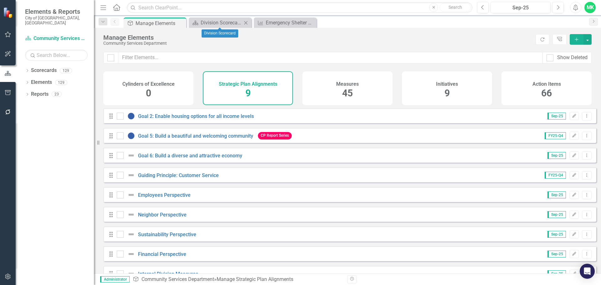
click at [247, 22] on icon at bounding box center [245, 22] width 3 height 3
click at [233, 21] on div "Emergency Shelter Bed Occupancy Rate" at bounding box center [221, 23] width 41 height 8
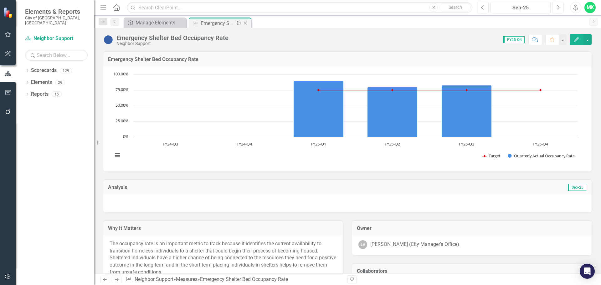
click at [245, 22] on icon "Close" at bounding box center [245, 23] width 6 height 5
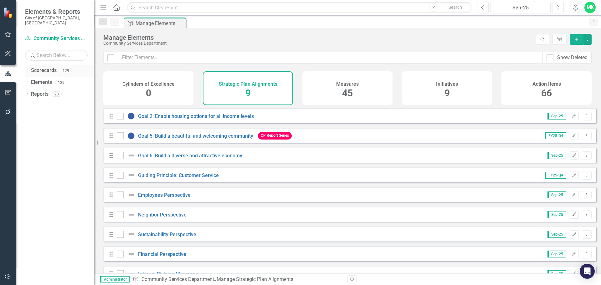
click at [40, 67] on link "Scorecards" at bounding box center [44, 70] width 26 height 7
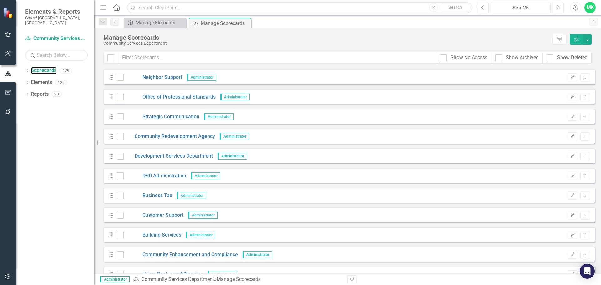
scroll to position [125, 0]
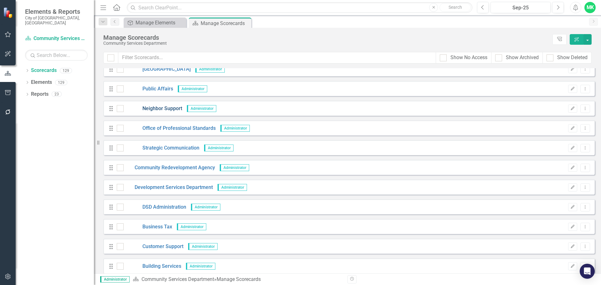
click at [157, 107] on link "Neighbor Support" at bounding box center [153, 108] width 58 height 7
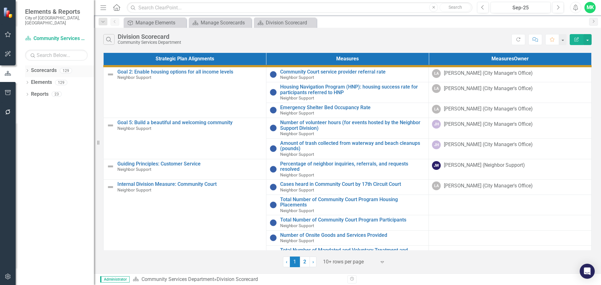
click at [41, 67] on link "Scorecards" at bounding box center [44, 70] width 26 height 7
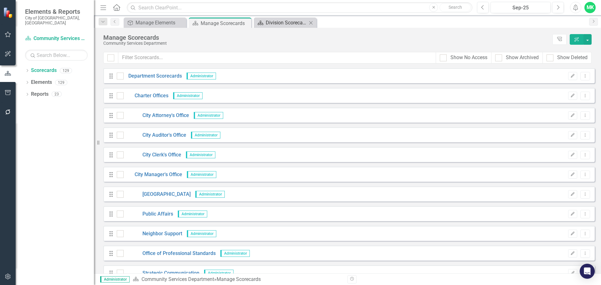
click at [282, 21] on div "Division Scorecard" at bounding box center [286, 23] width 41 height 8
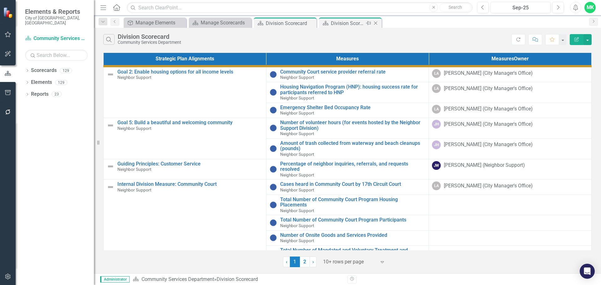
click at [351, 21] on div "Division Scorecard" at bounding box center [347, 23] width 33 height 8
click at [378, 24] on icon "Close" at bounding box center [375, 23] width 6 height 5
click at [37, 79] on link "Elements" at bounding box center [41, 82] width 21 height 7
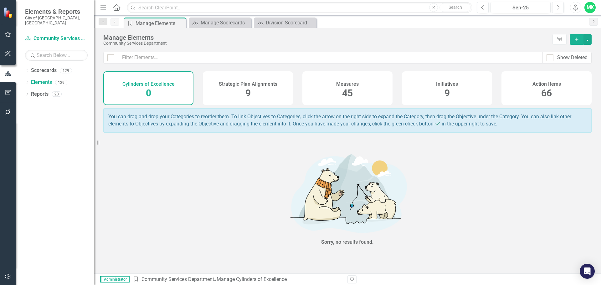
click at [334, 86] on div "Measures 45" at bounding box center [347, 88] width 90 height 34
